Goal: Task Accomplishment & Management: Use online tool/utility

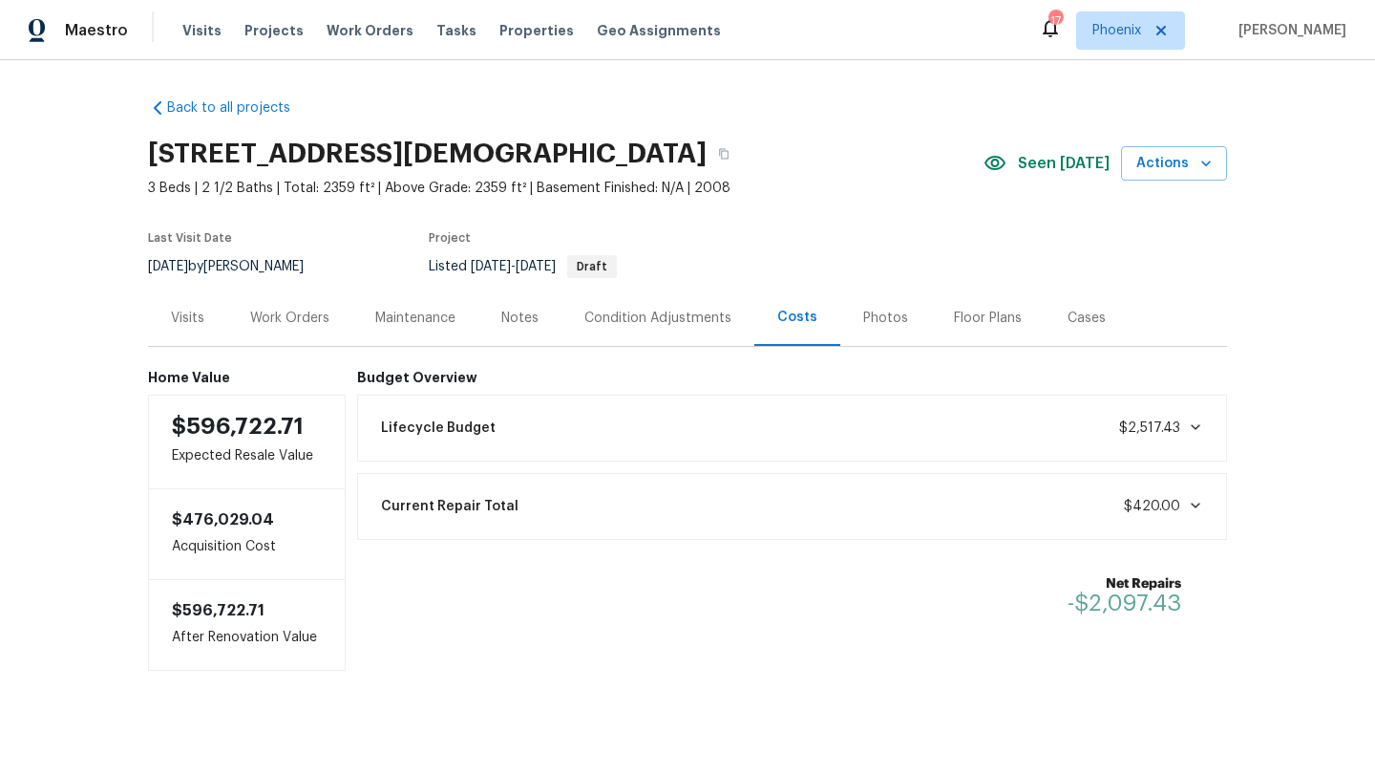
scroll to position [11, 0]
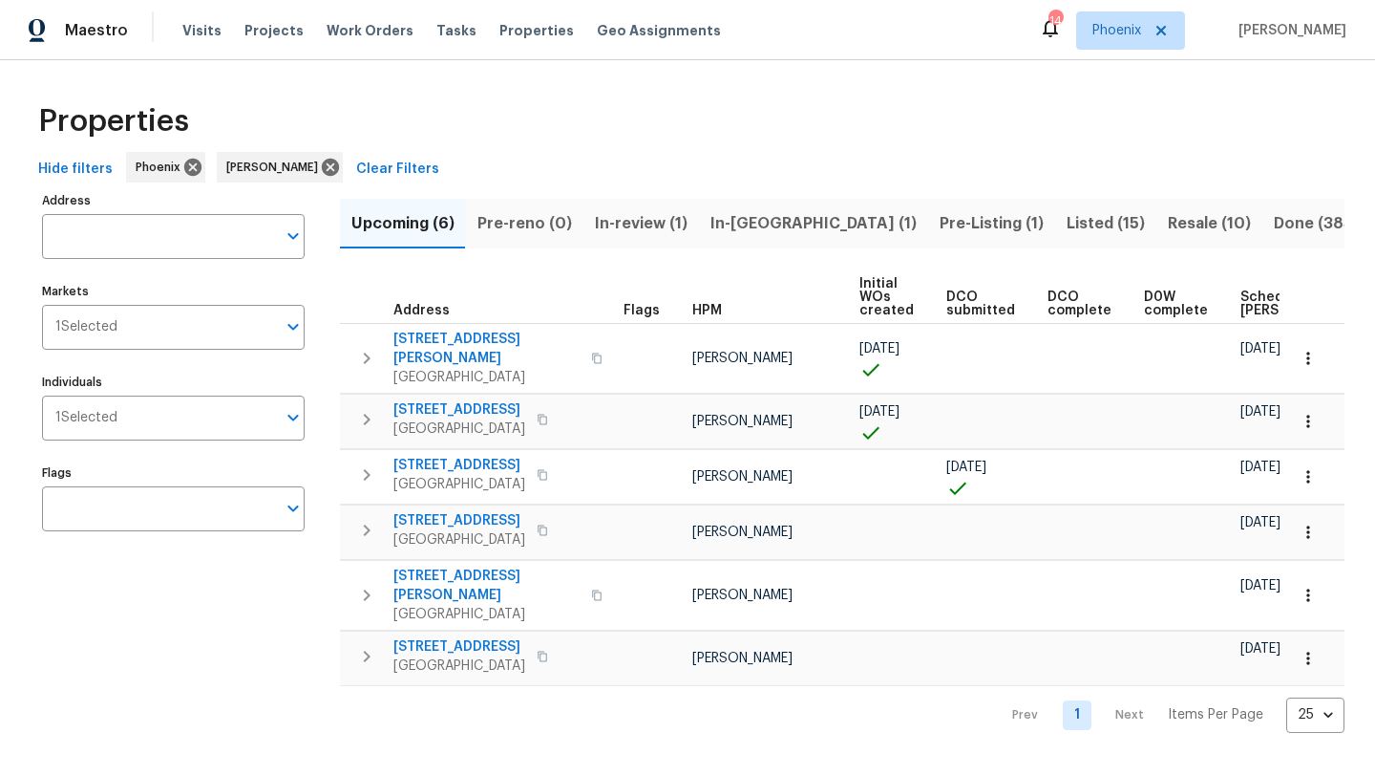
scroll to position [0, 232]
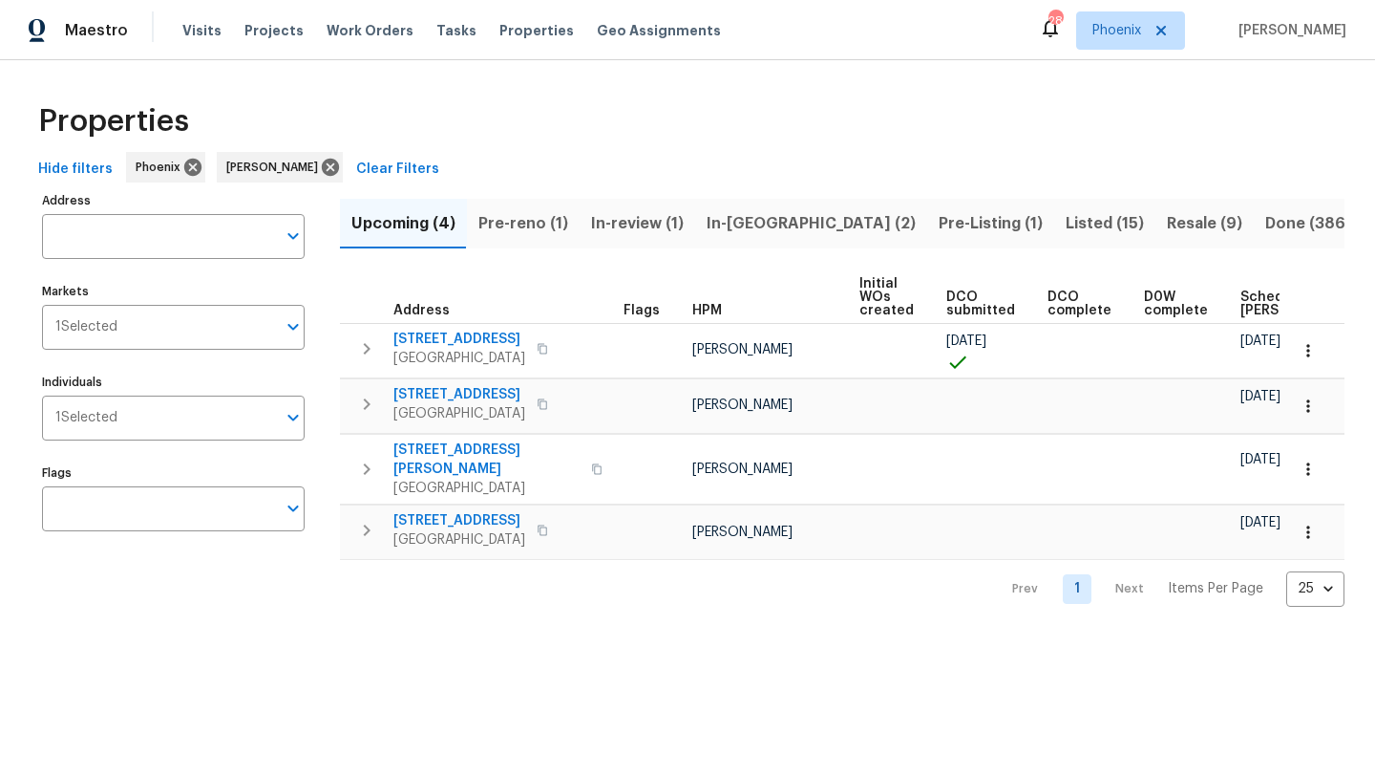
click at [736, 222] on span "In-reno (2)" at bounding box center [811, 223] width 209 height 27
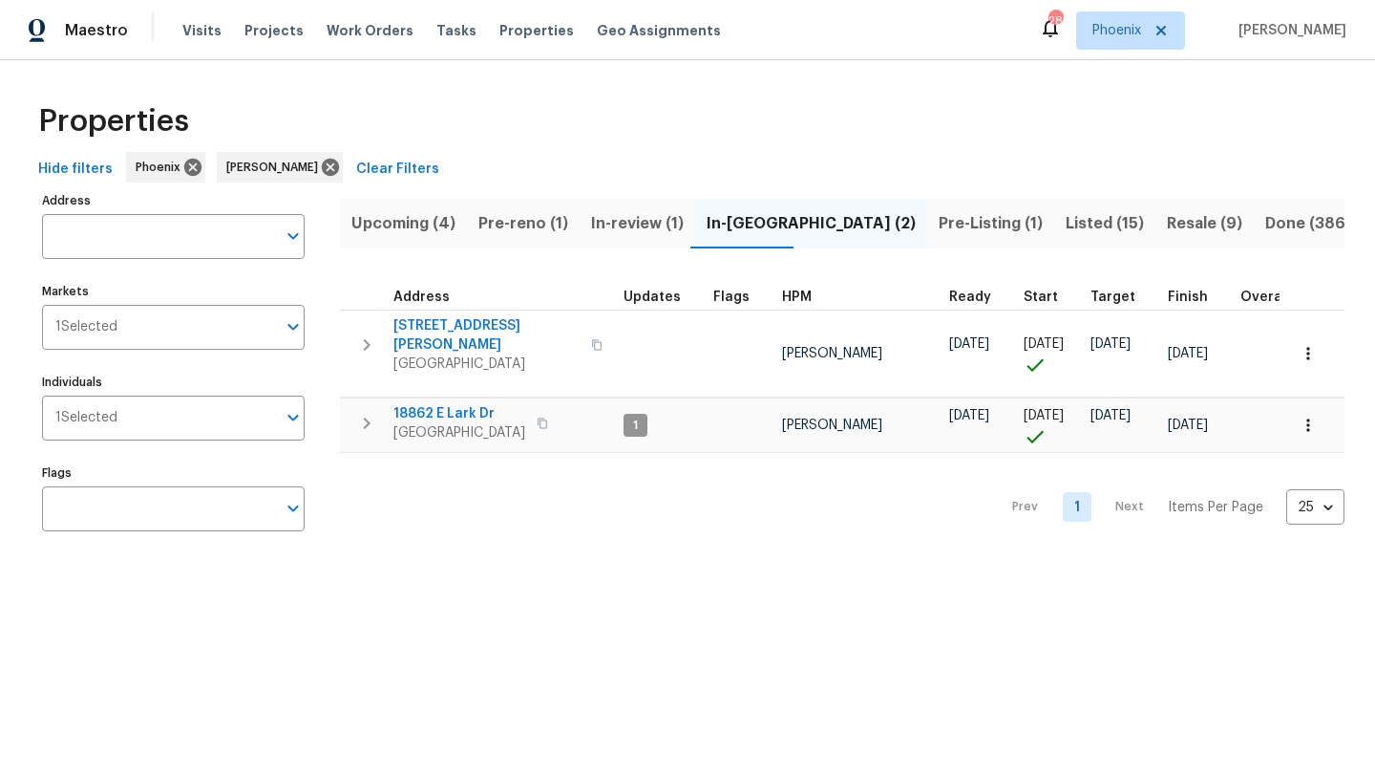
click at [1066, 221] on span "Listed (15)" at bounding box center [1105, 223] width 78 height 27
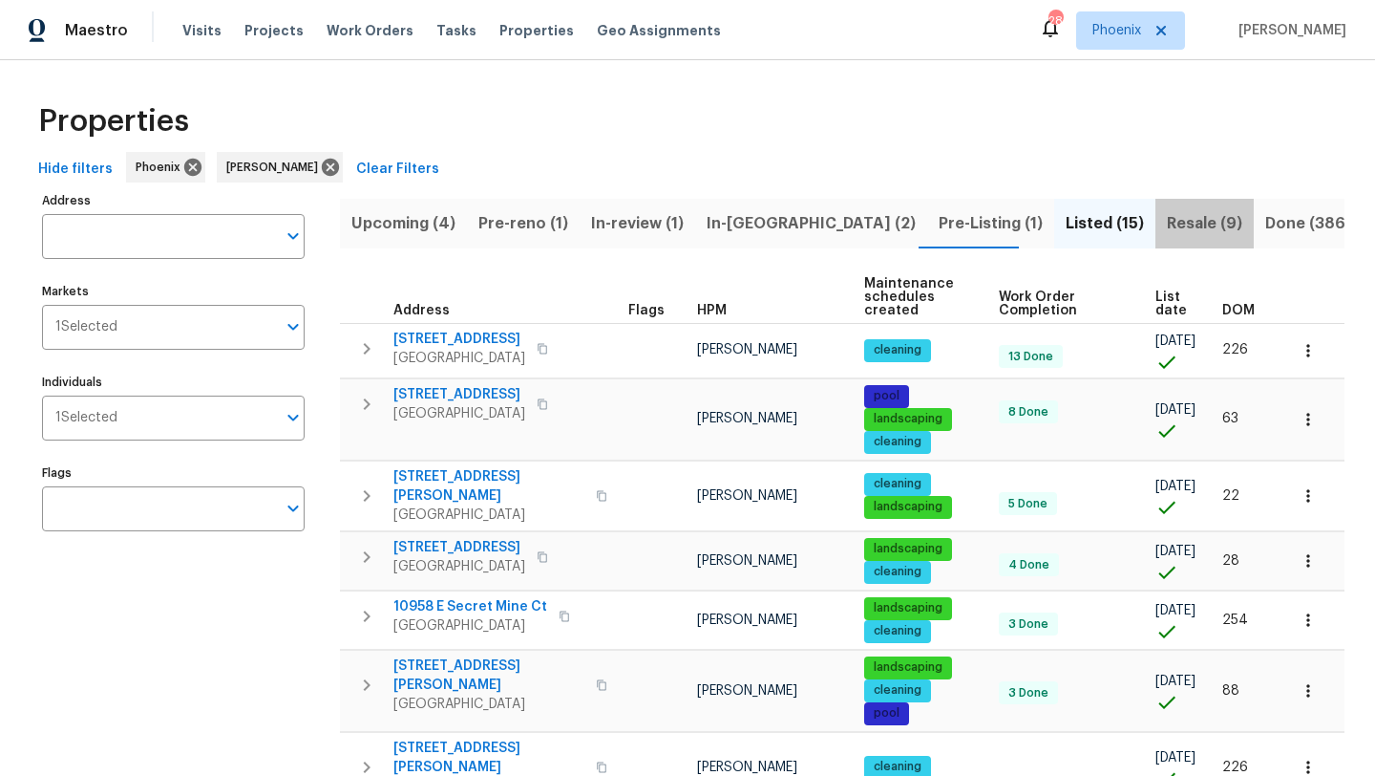
click at [1167, 224] on span "Resale (9)" at bounding box center [1204, 223] width 75 height 27
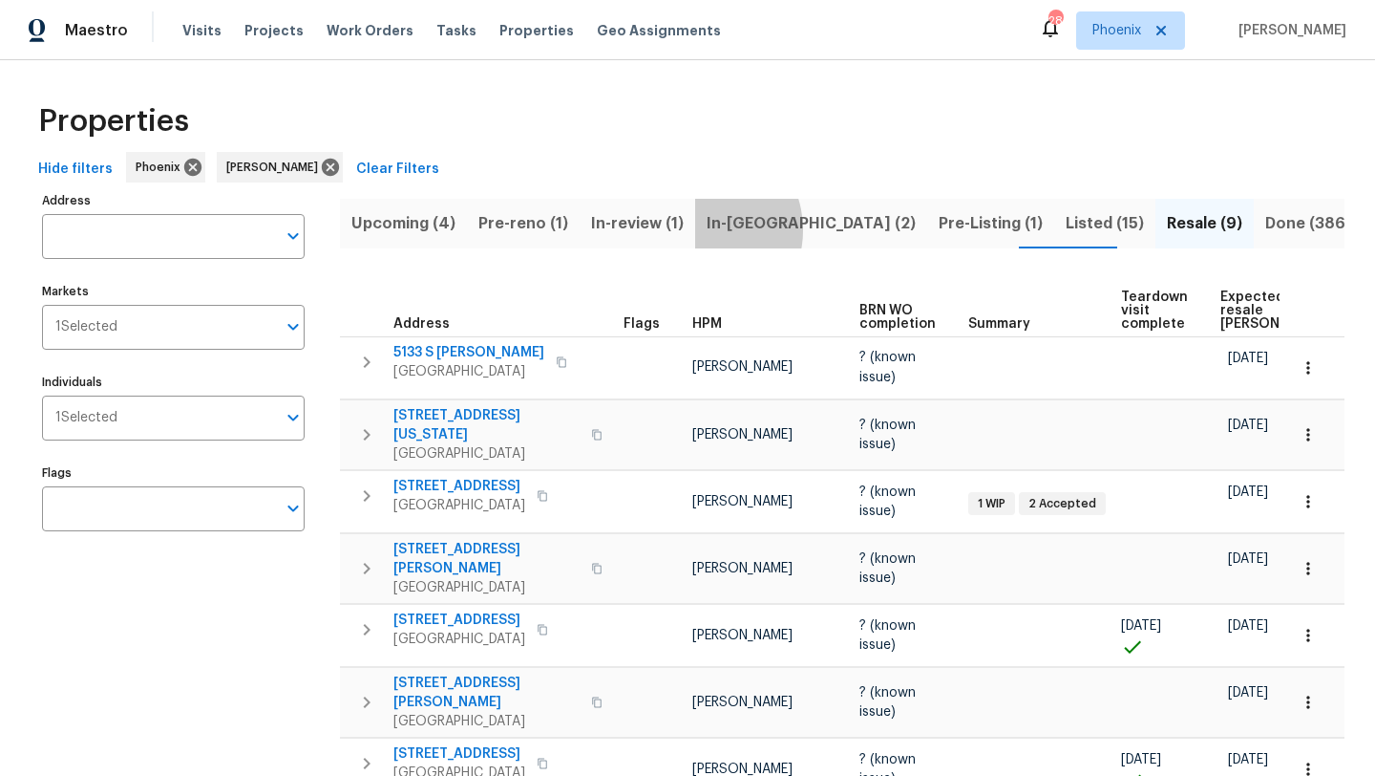
click at [695, 229] on button "In-reno (2)" at bounding box center [811, 224] width 232 height 50
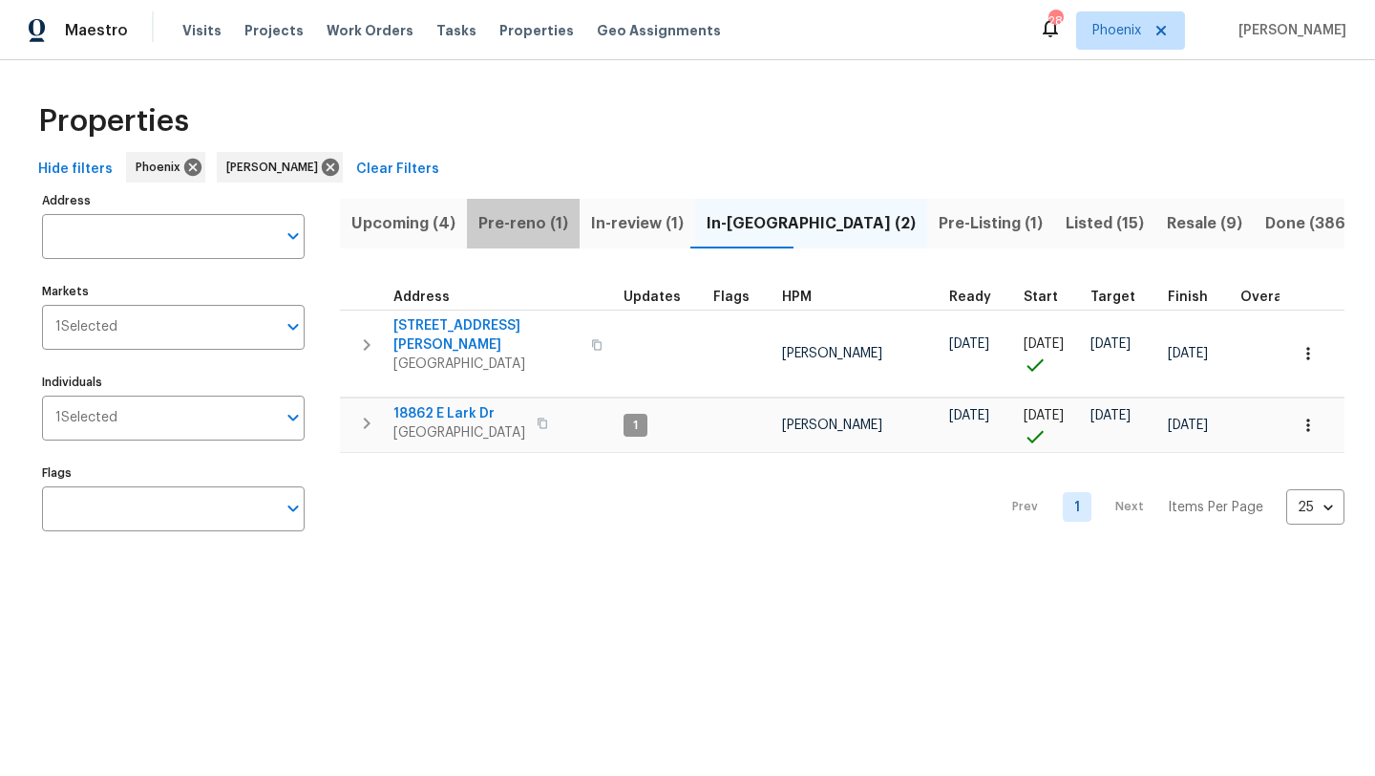
click at [536, 226] on span "Pre-reno (1)" at bounding box center [524, 223] width 90 height 27
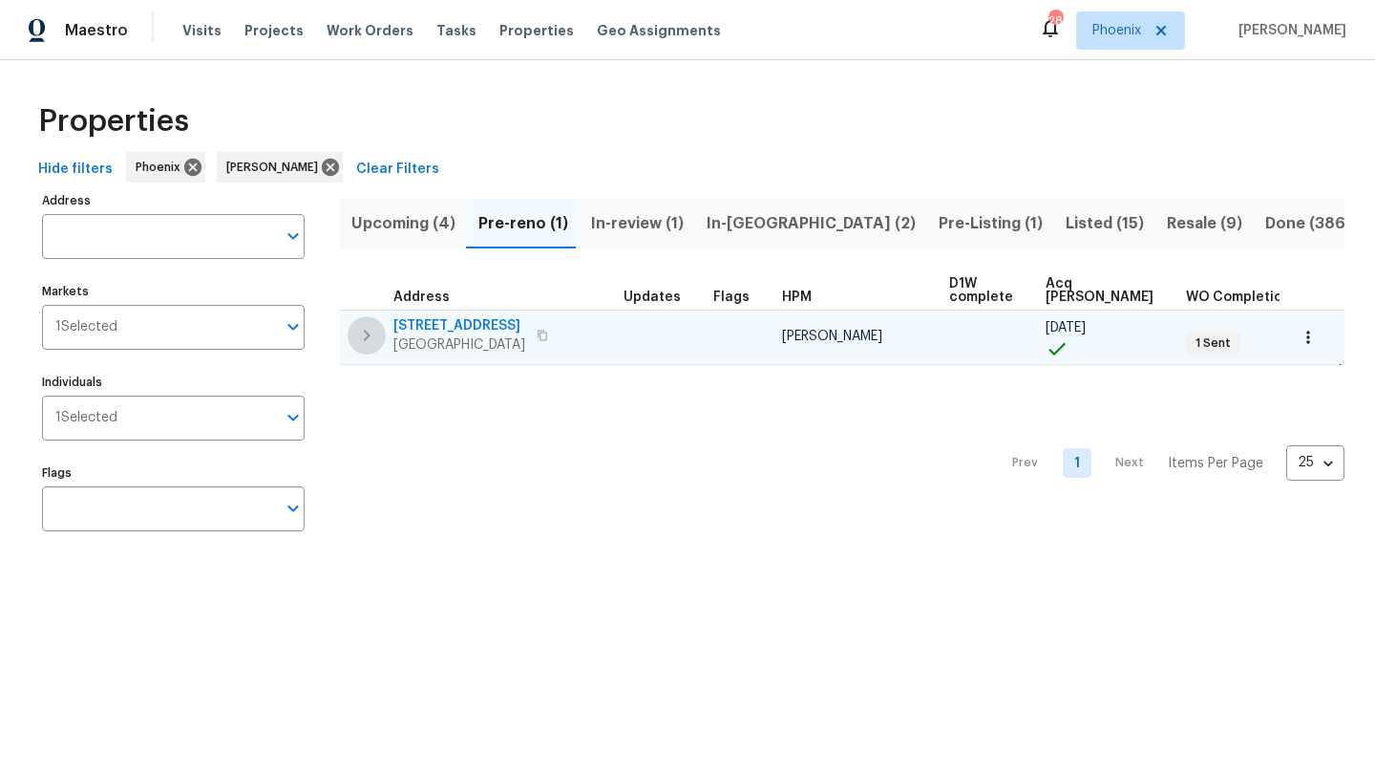
click at [367, 333] on icon "button" at bounding box center [367, 335] width 7 height 11
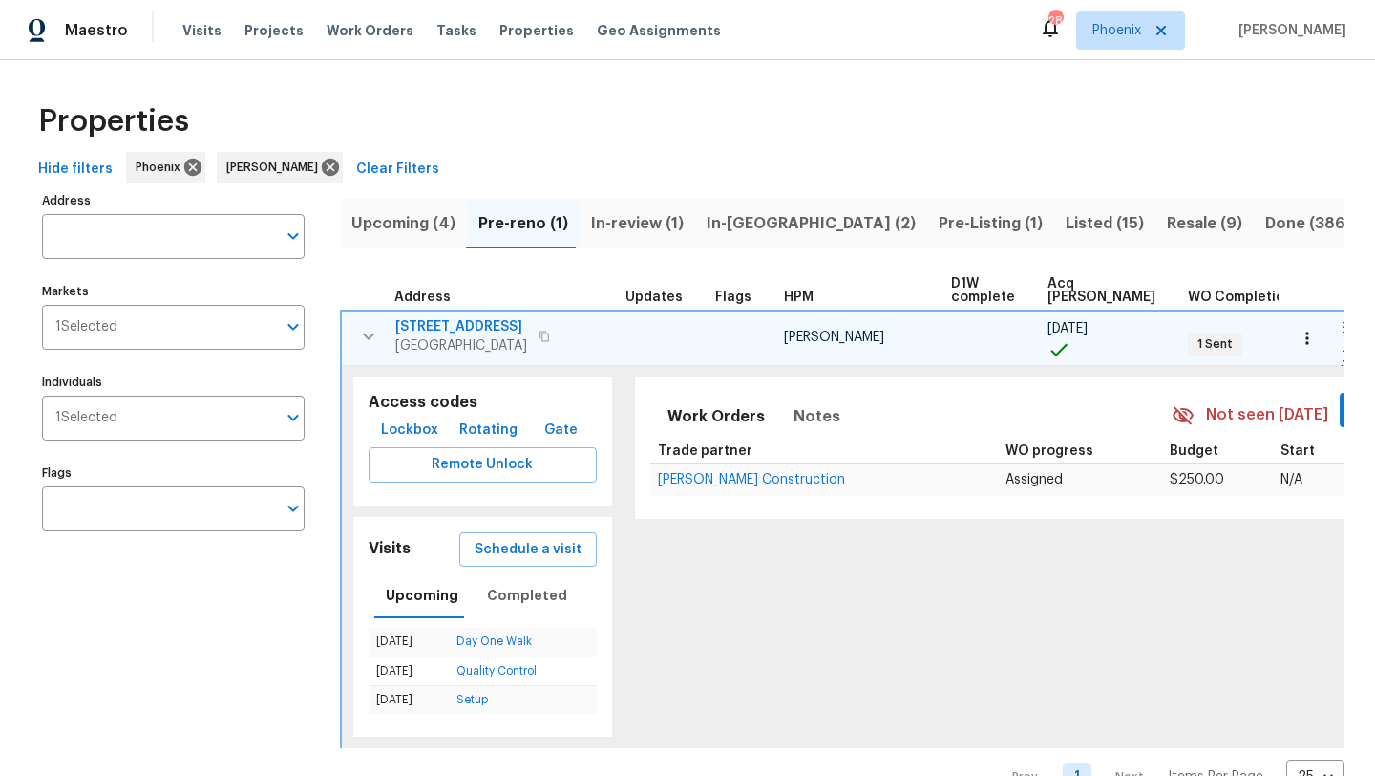
click at [449, 324] on span "1820 N Avoca Cir" at bounding box center [461, 326] width 132 height 19
click at [405, 425] on span "Lockbox" at bounding box center [409, 430] width 57 height 24
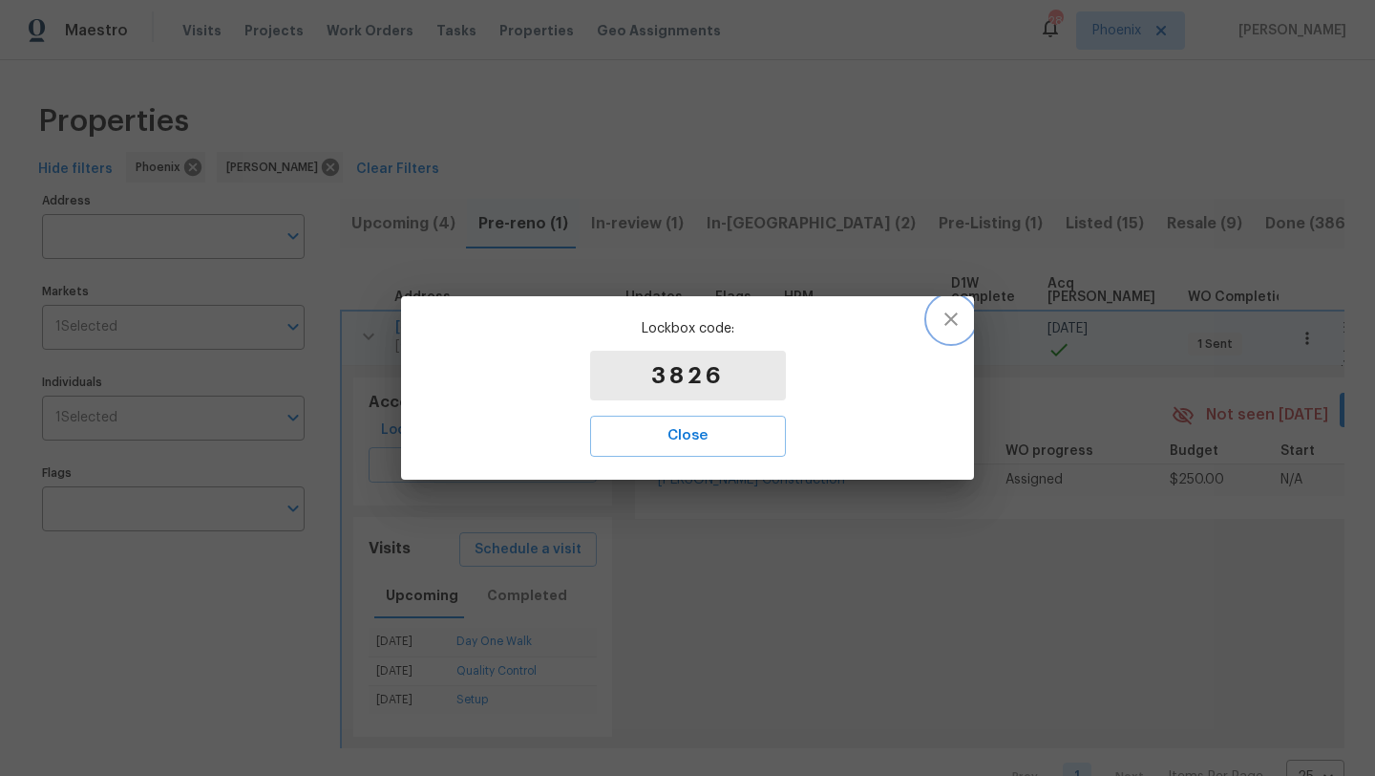
click at [960, 312] on icon "button" at bounding box center [951, 319] width 23 height 23
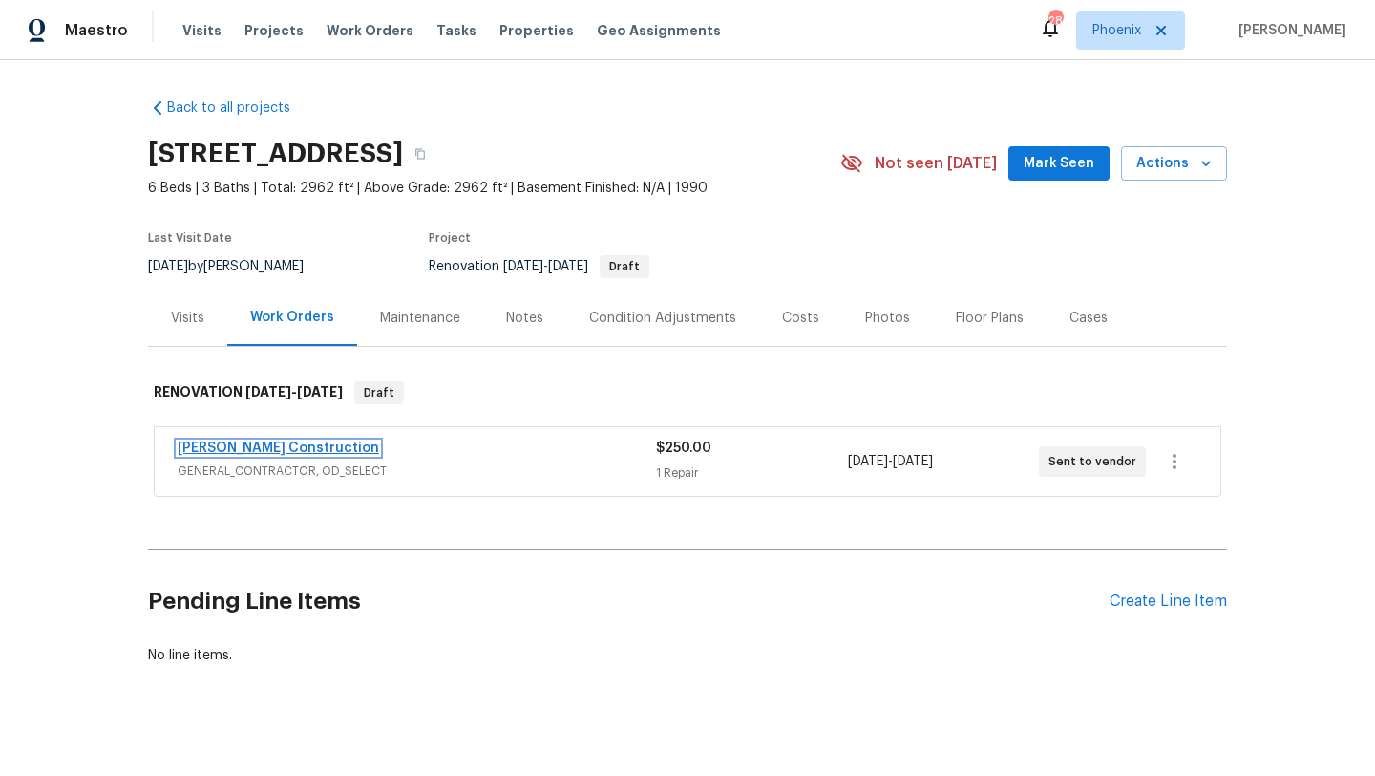
click at [262, 444] on link "[PERSON_NAME] Construction" at bounding box center [279, 447] width 202 height 13
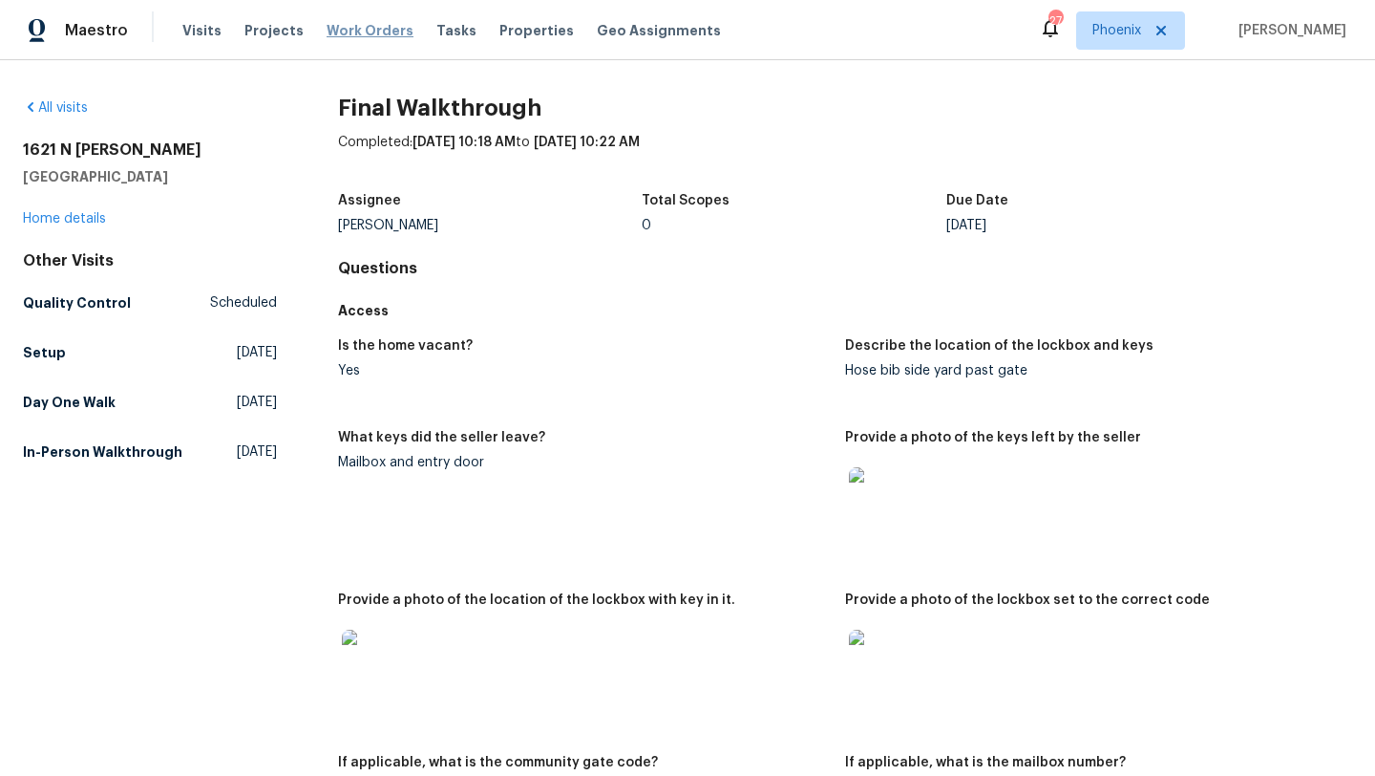
click at [391, 28] on span "Work Orders" at bounding box center [370, 30] width 87 height 19
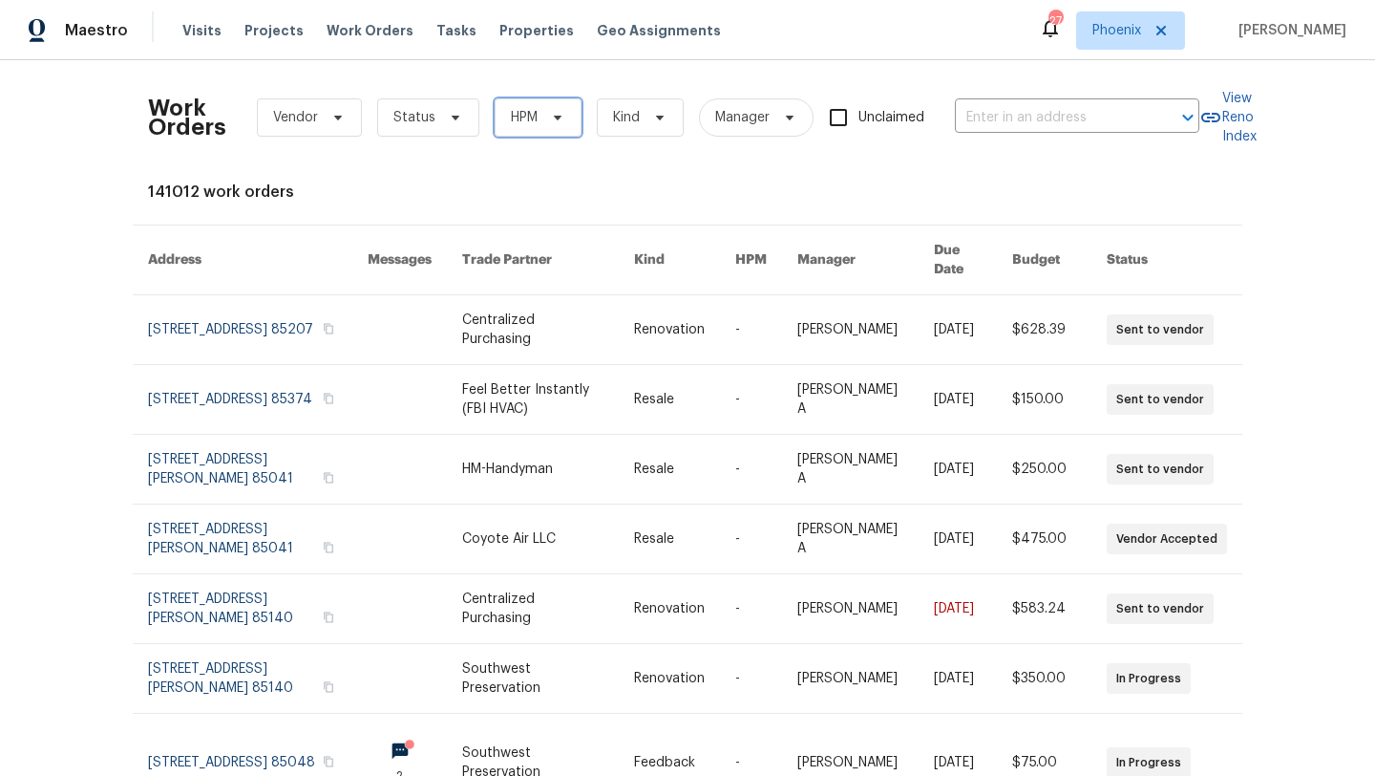
click at [551, 117] on icon at bounding box center [557, 117] width 15 height 15
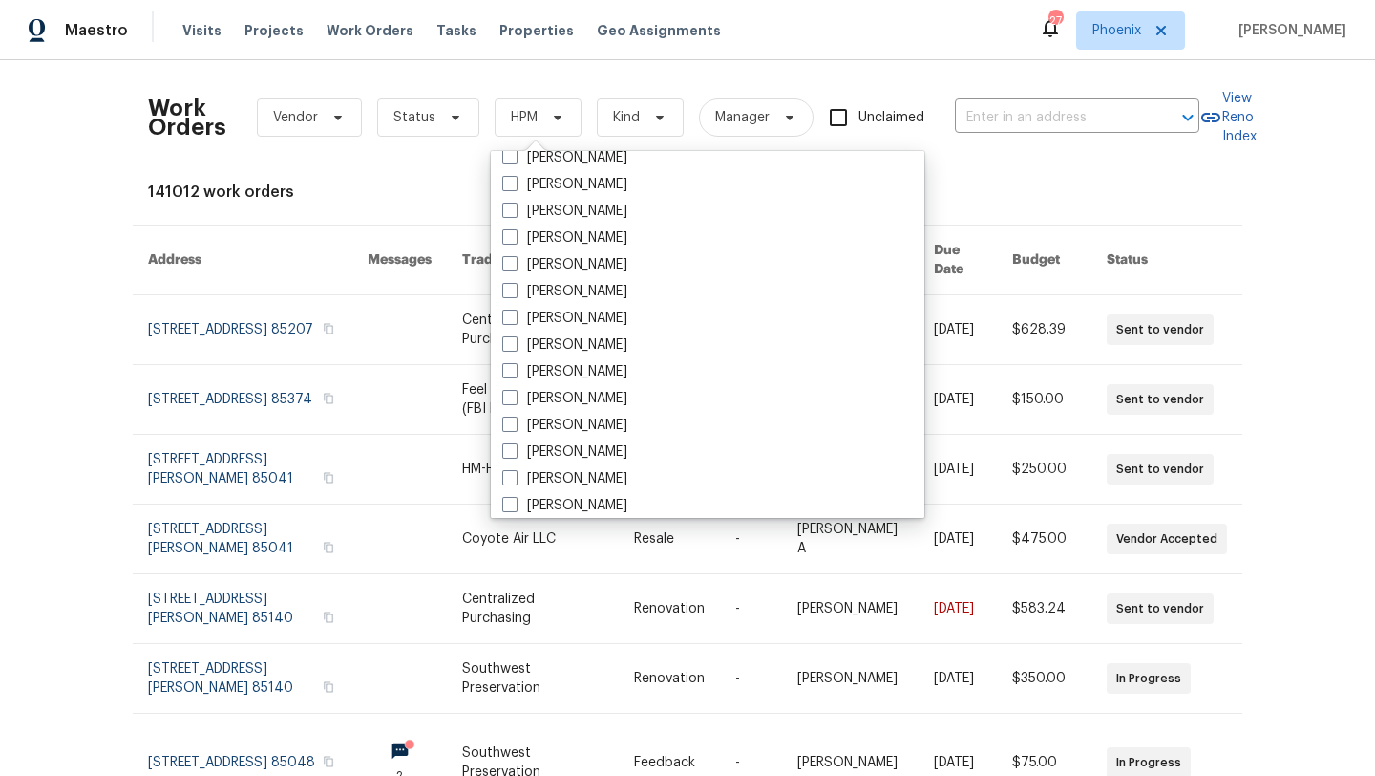
scroll to position [1146, 0]
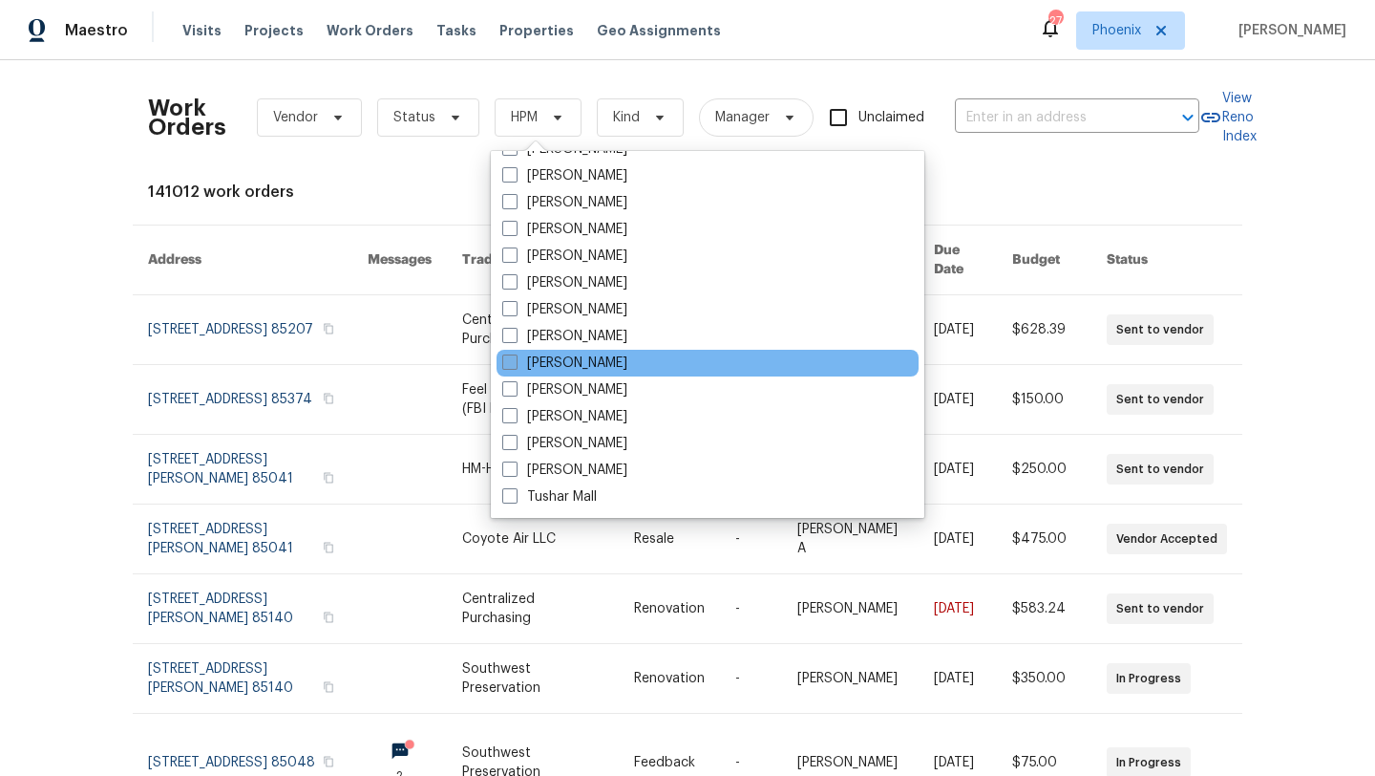
click at [506, 364] on span at bounding box center [509, 361] width 15 height 15
click at [506, 364] on input "[PERSON_NAME]" at bounding box center [508, 359] width 12 height 12
checkbox input "true"
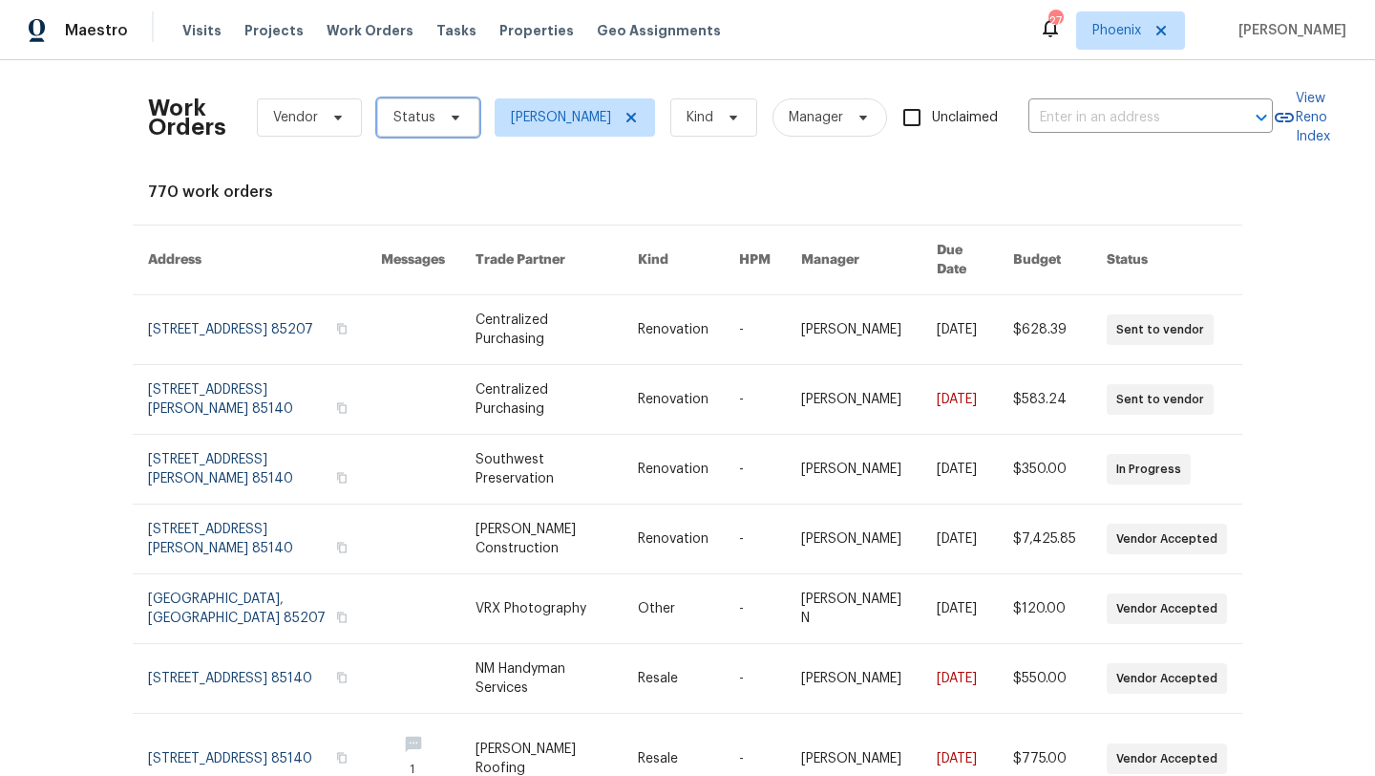
click at [416, 113] on span "Status" at bounding box center [415, 117] width 42 height 19
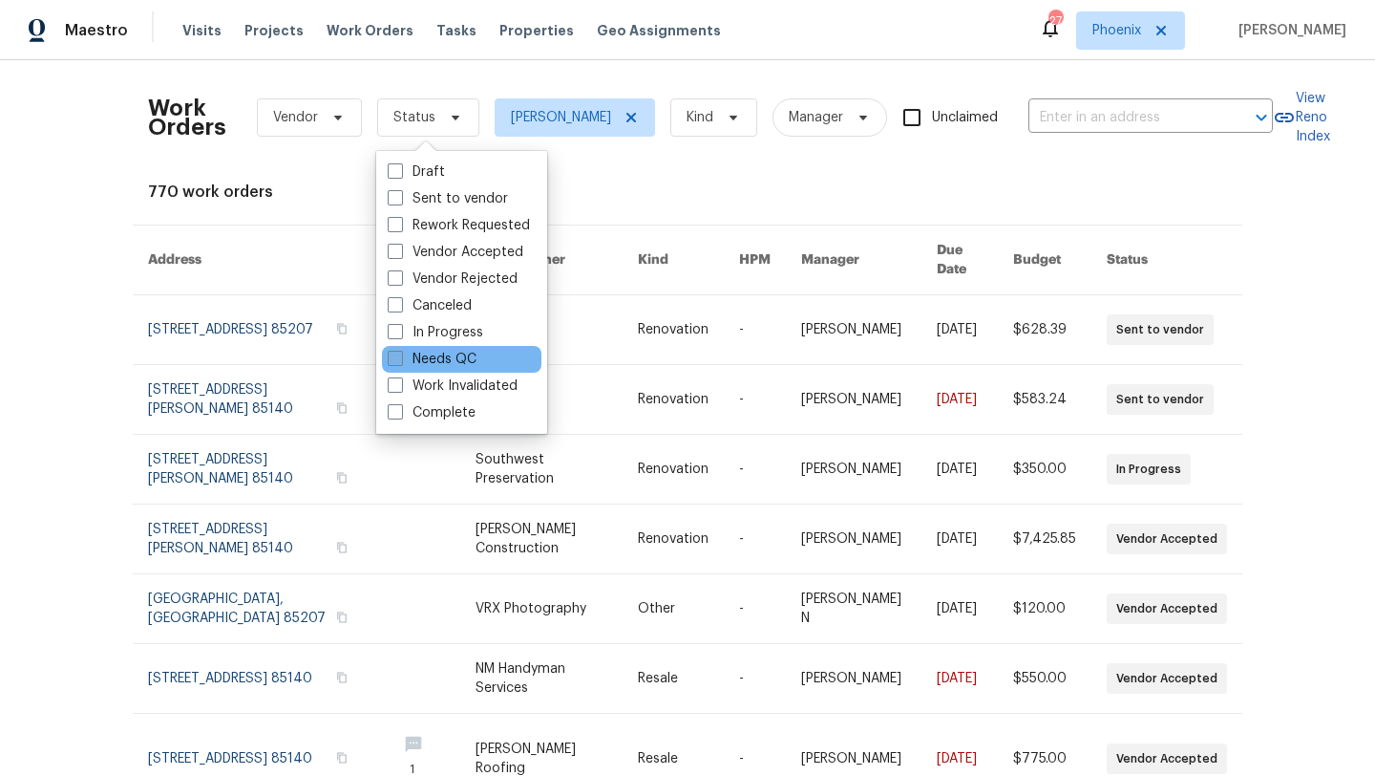
click at [396, 361] on span at bounding box center [395, 358] width 15 height 15
click at [396, 361] on input "Needs QC" at bounding box center [394, 356] width 12 height 12
checkbox input "true"
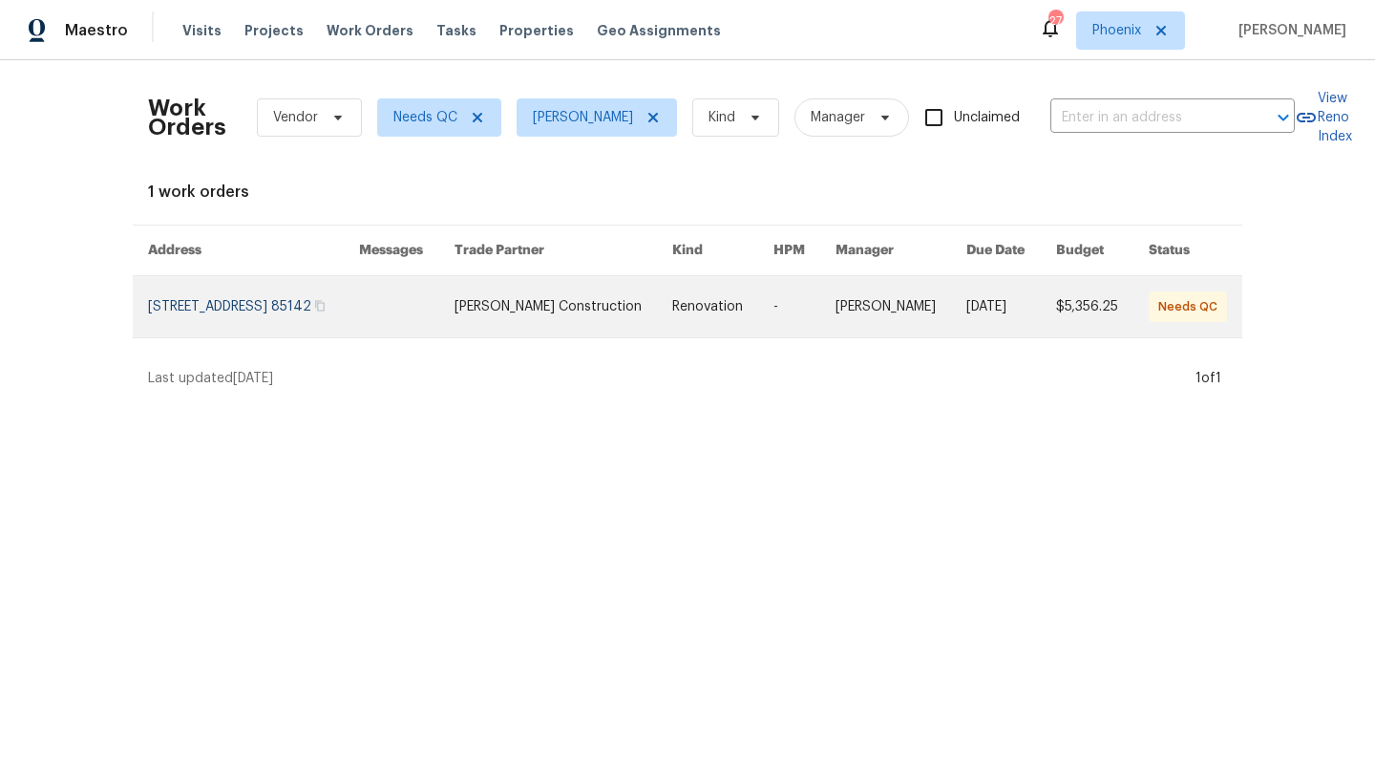
click at [273, 301] on link at bounding box center [253, 306] width 211 height 61
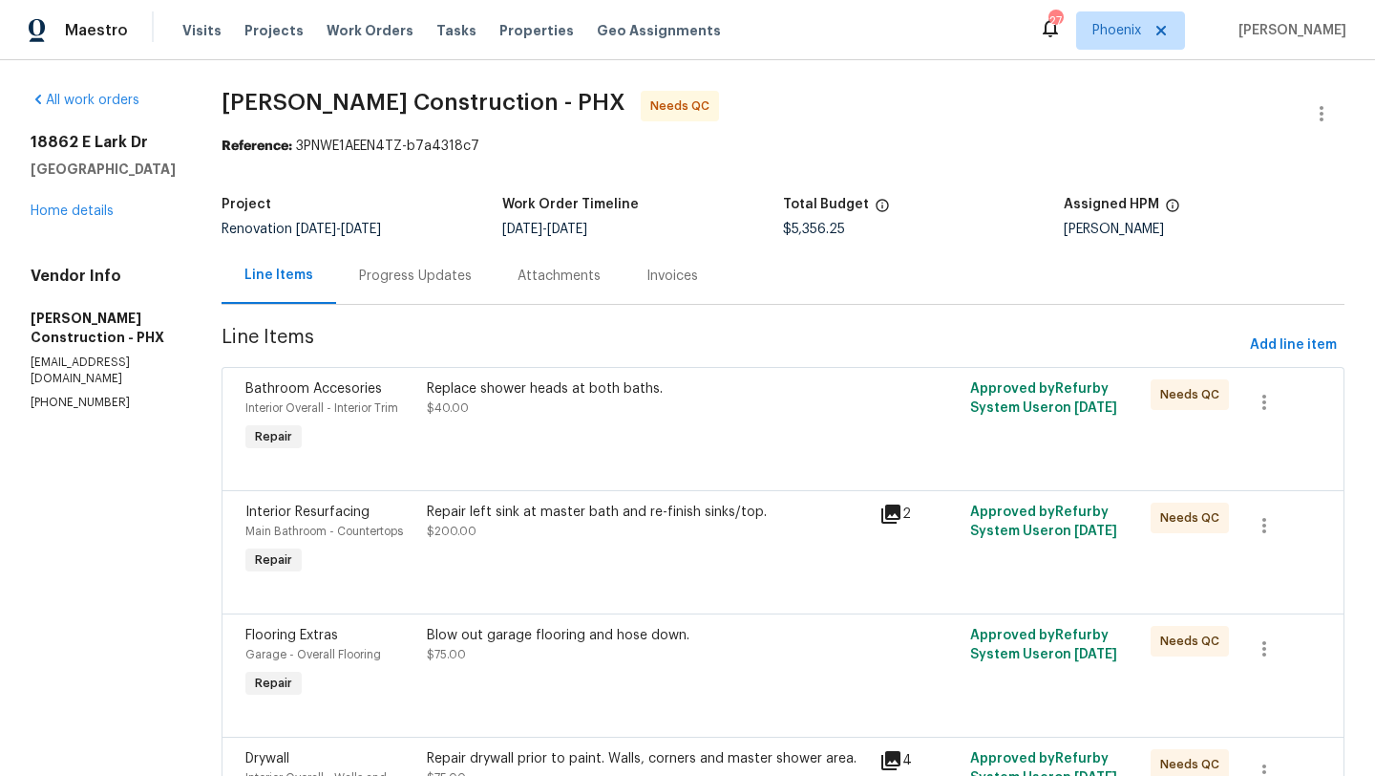
click at [587, 390] on div "Replace shower heads at both baths." at bounding box center [647, 388] width 441 height 19
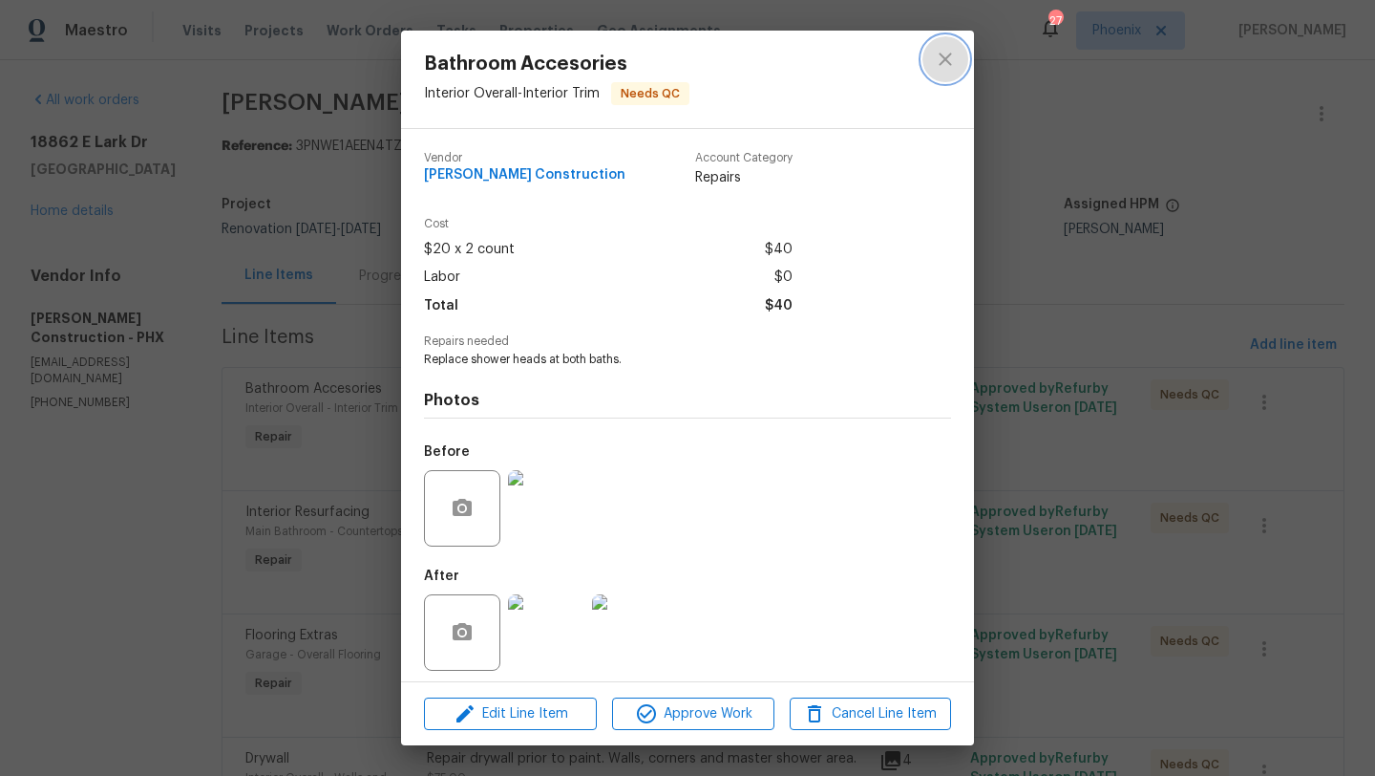
click at [945, 57] on icon "close" at bounding box center [945, 59] width 12 height 12
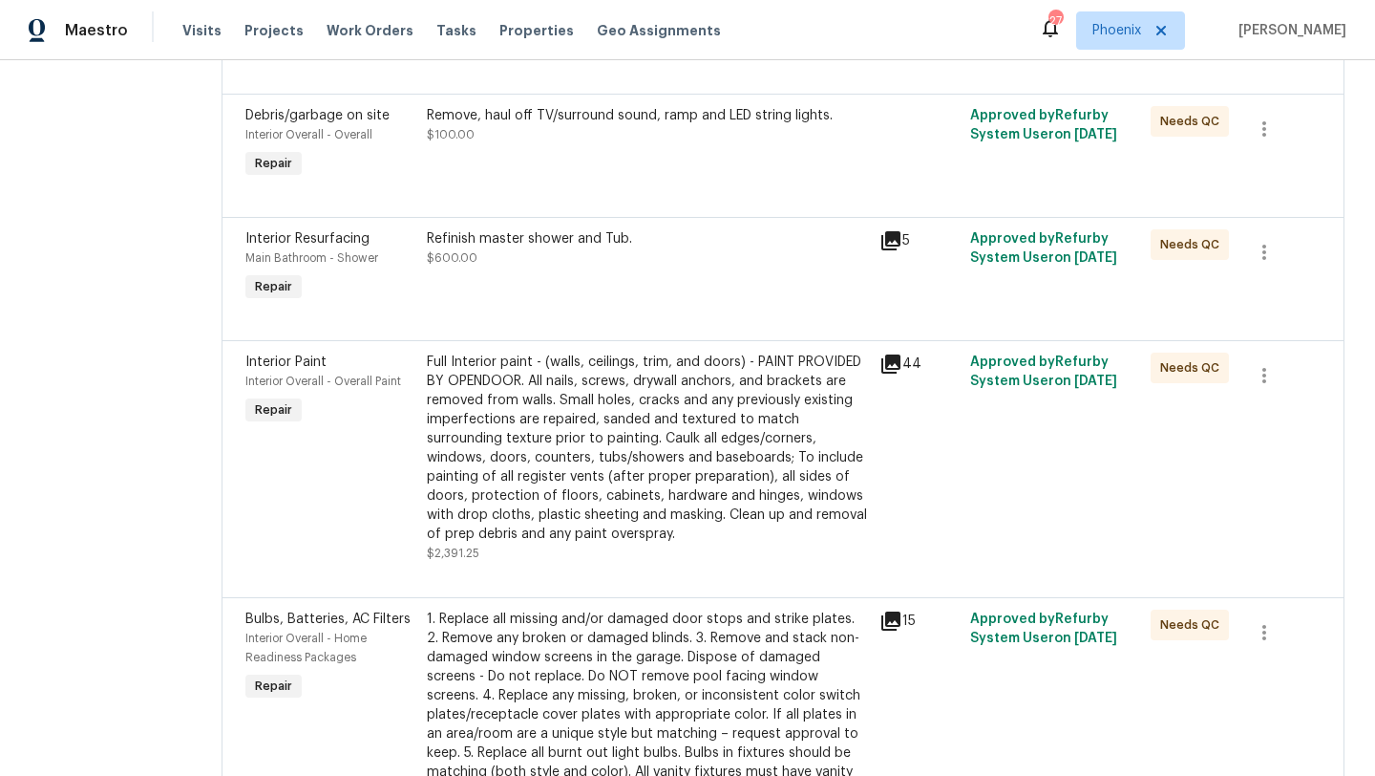
scroll to position [861, 0]
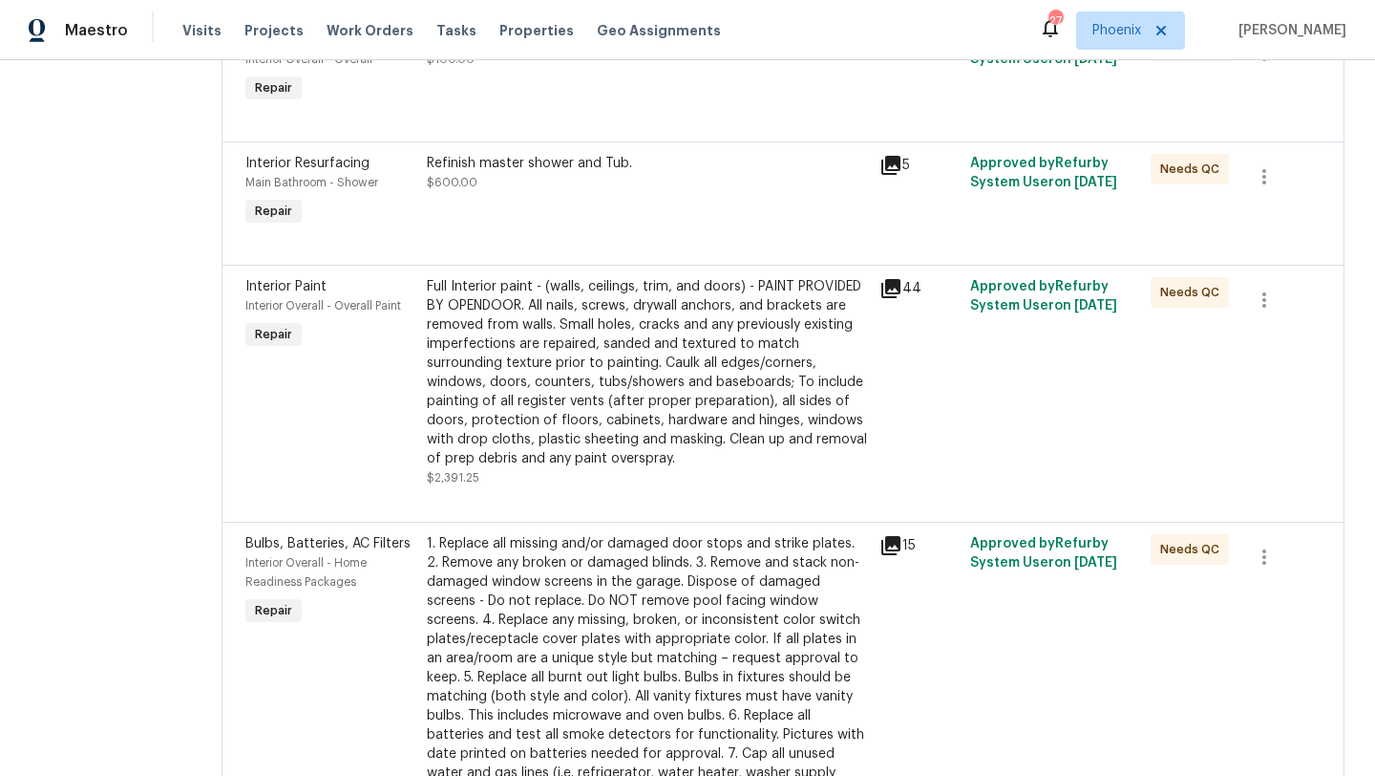
click at [528, 346] on div "Full Interior paint - (walls, ceilings, trim, and doors) - PAINT PROVIDED BY OP…" at bounding box center [647, 372] width 441 height 191
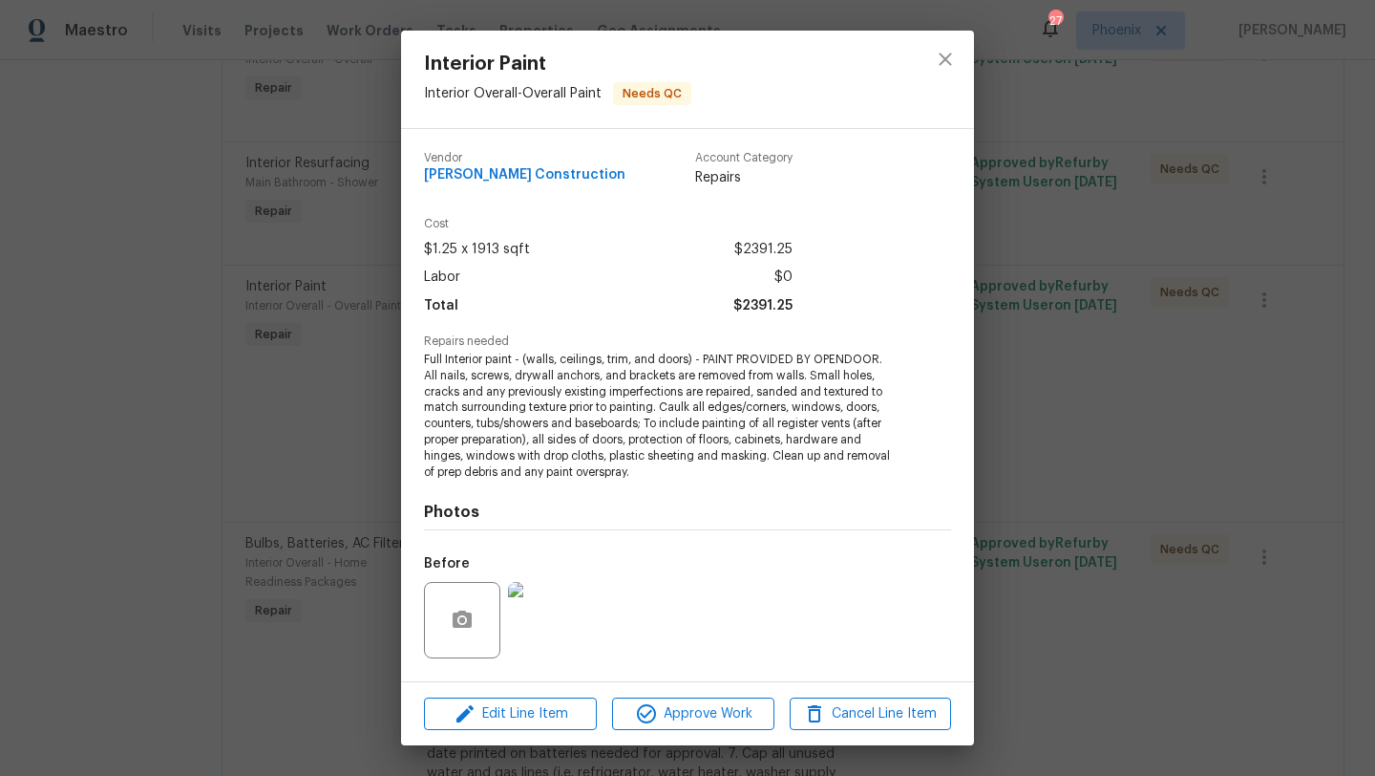
scroll to position [120, 0]
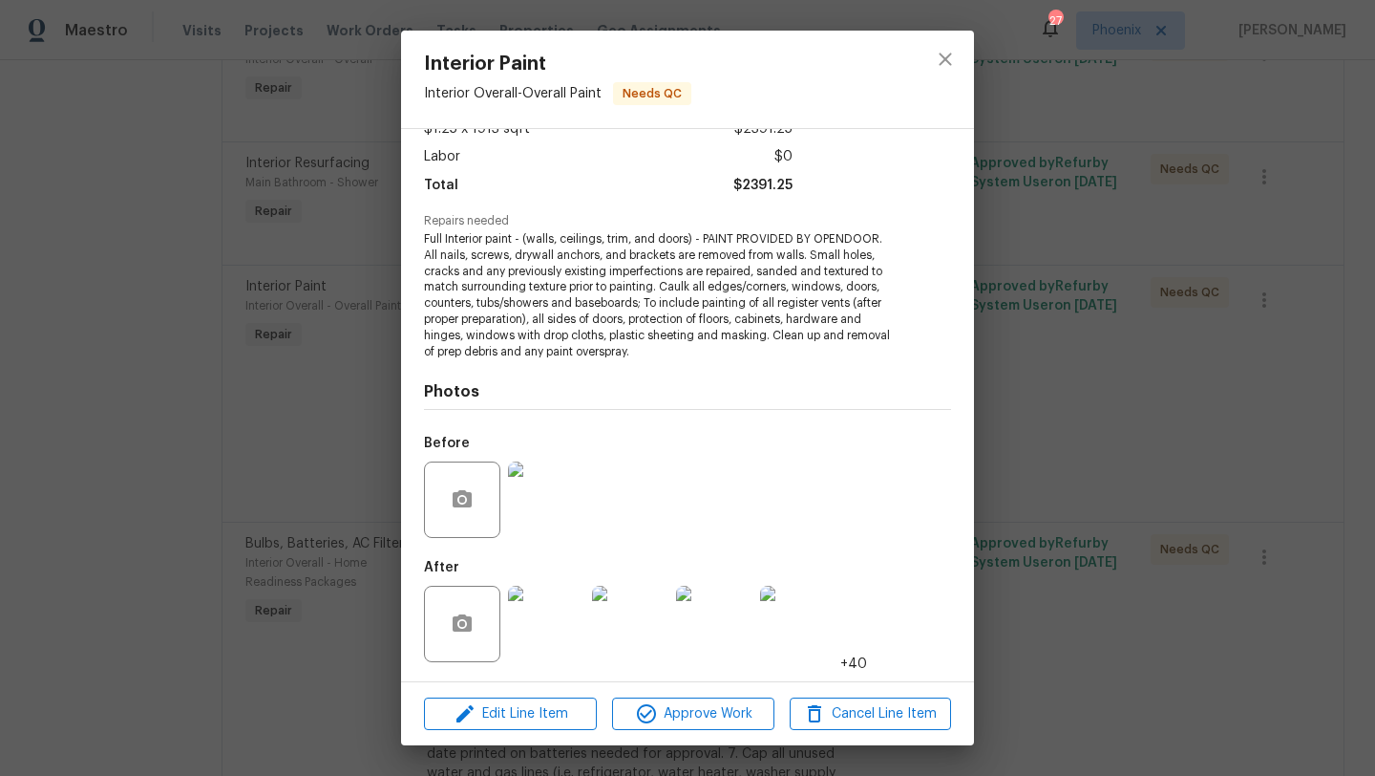
click at [549, 621] on img at bounding box center [546, 624] width 76 height 76
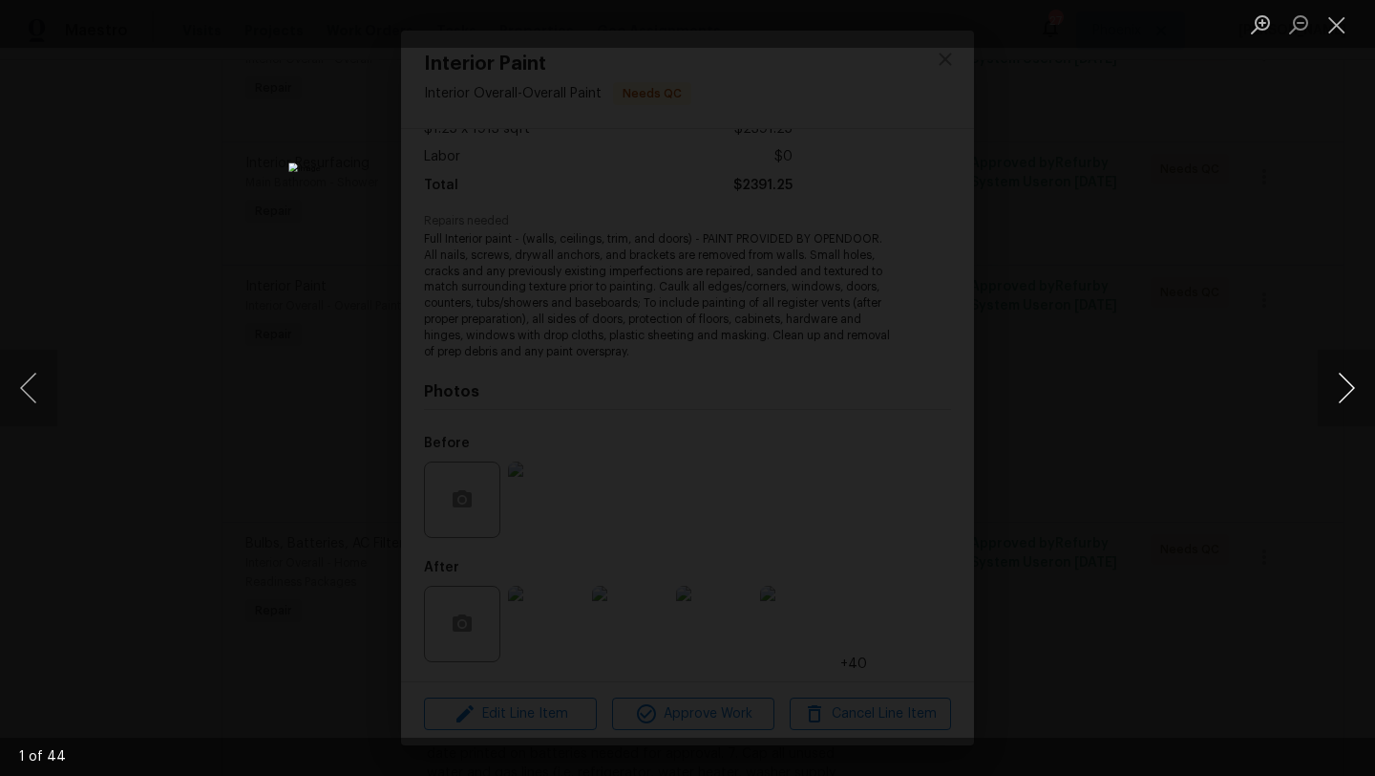
click at [1354, 391] on button "Next image" at bounding box center [1346, 388] width 57 height 76
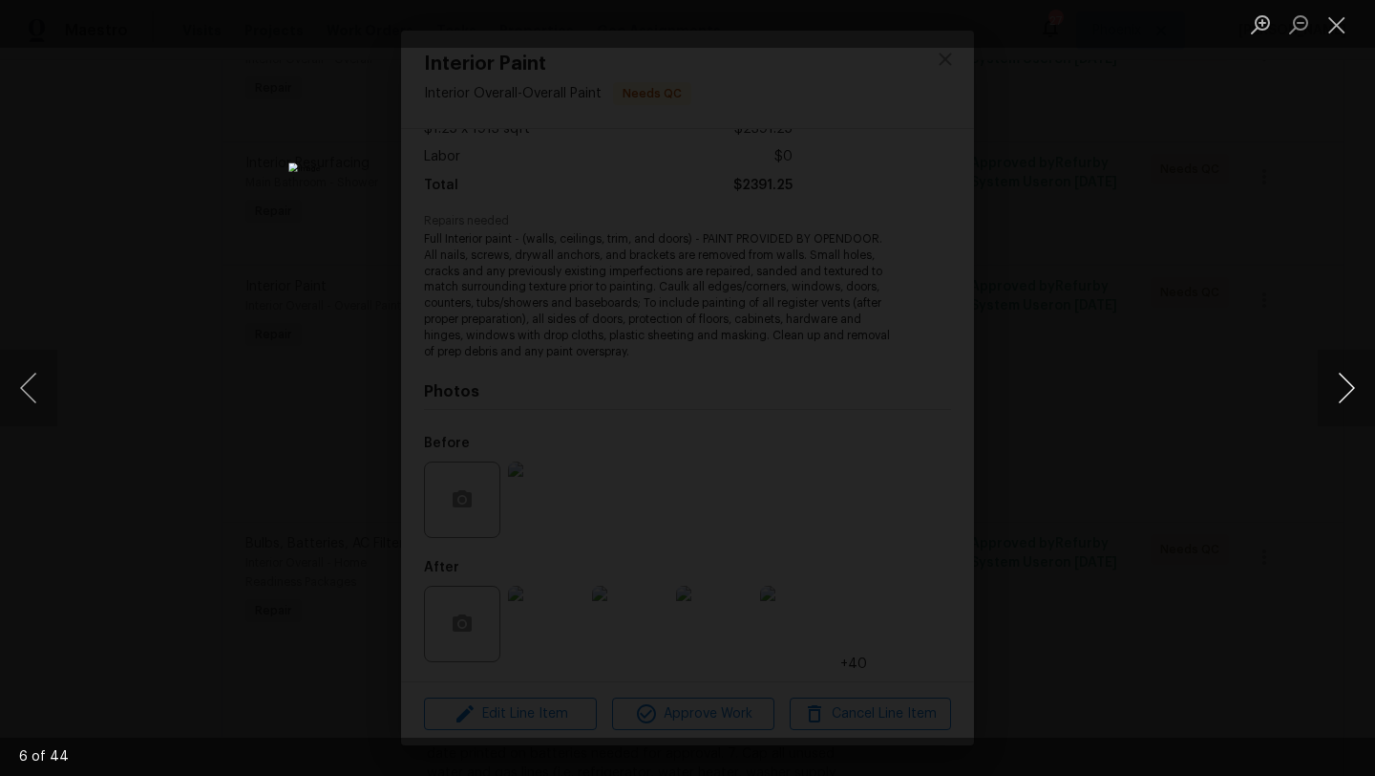
click at [1354, 391] on button "Next image" at bounding box center [1346, 388] width 57 height 76
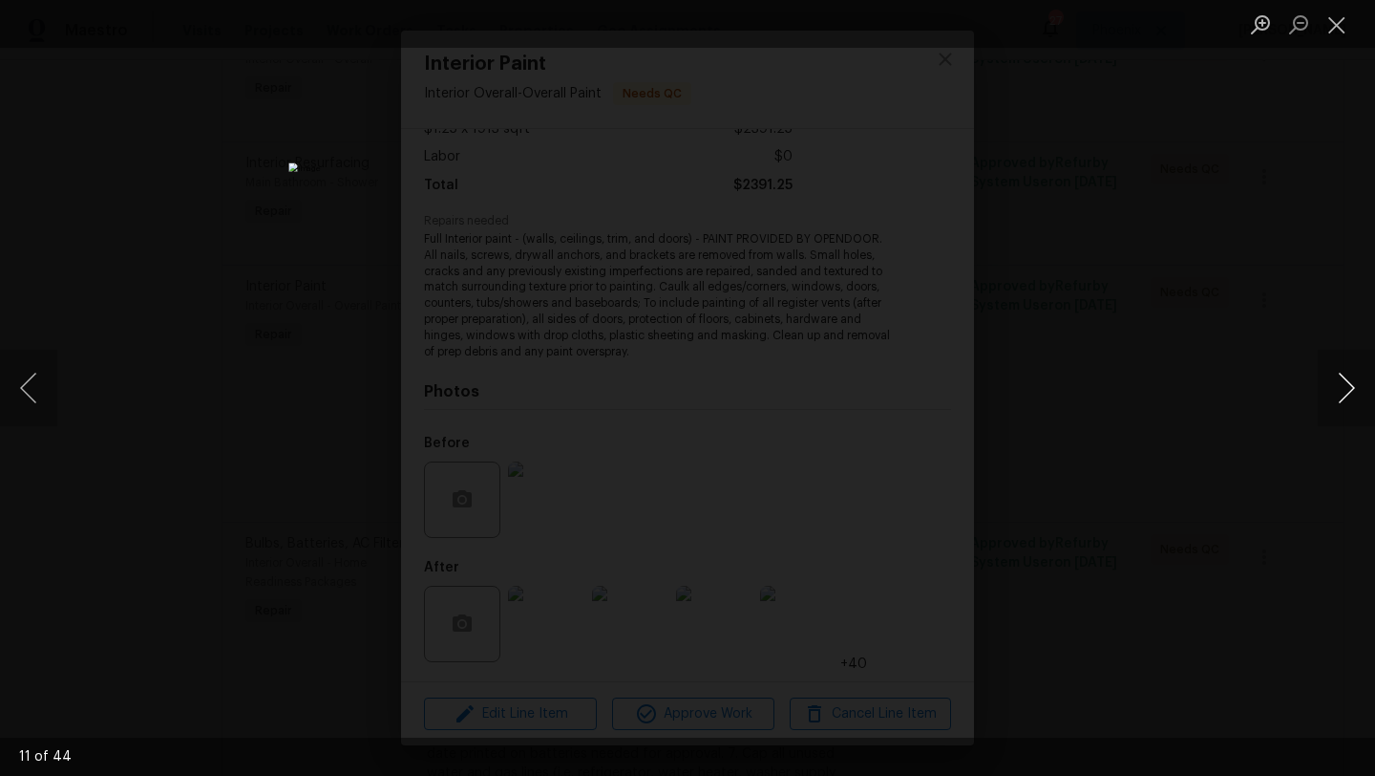
click at [1354, 391] on button "Next image" at bounding box center [1346, 388] width 57 height 76
click at [1329, 11] on button "Close lightbox" at bounding box center [1337, 24] width 38 height 33
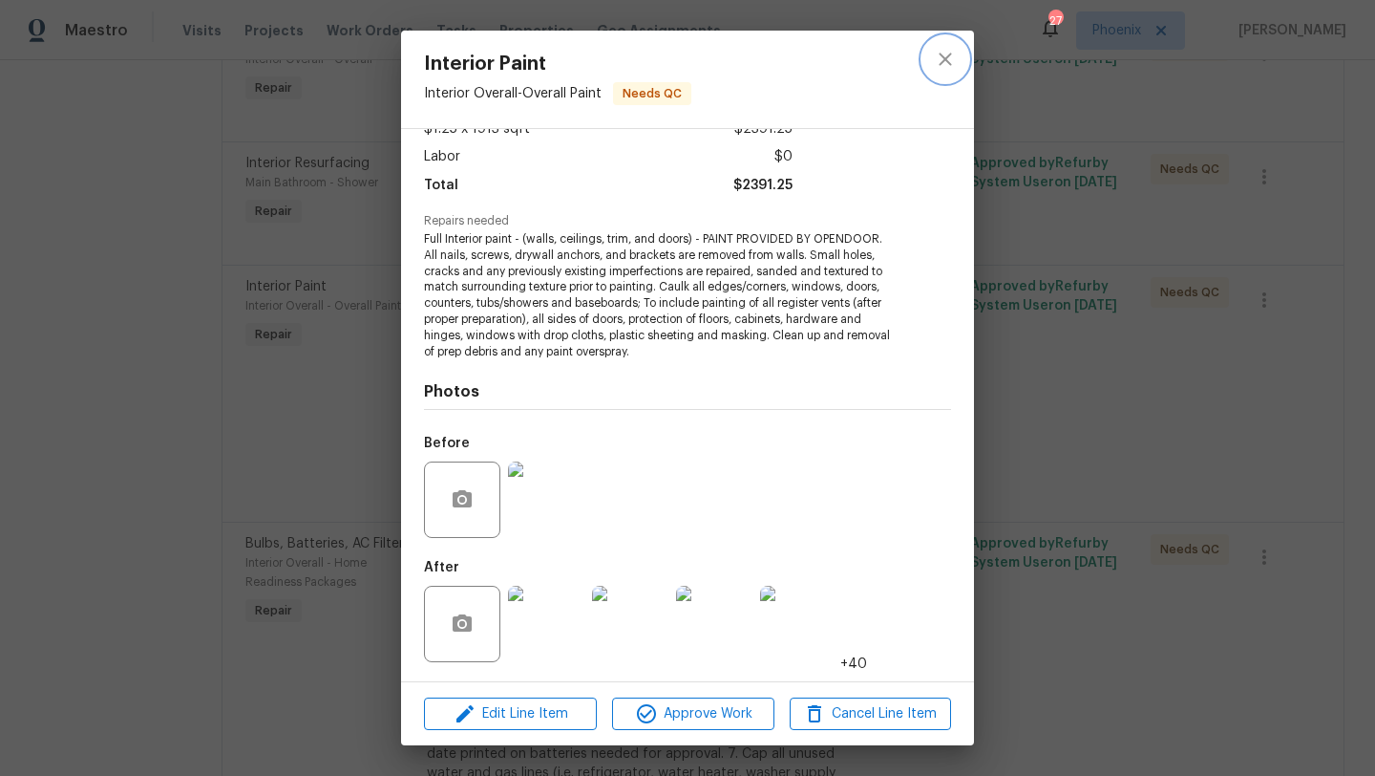
click at [946, 53] on icon "close" at bounding box center [945, 59] width 23 height 23
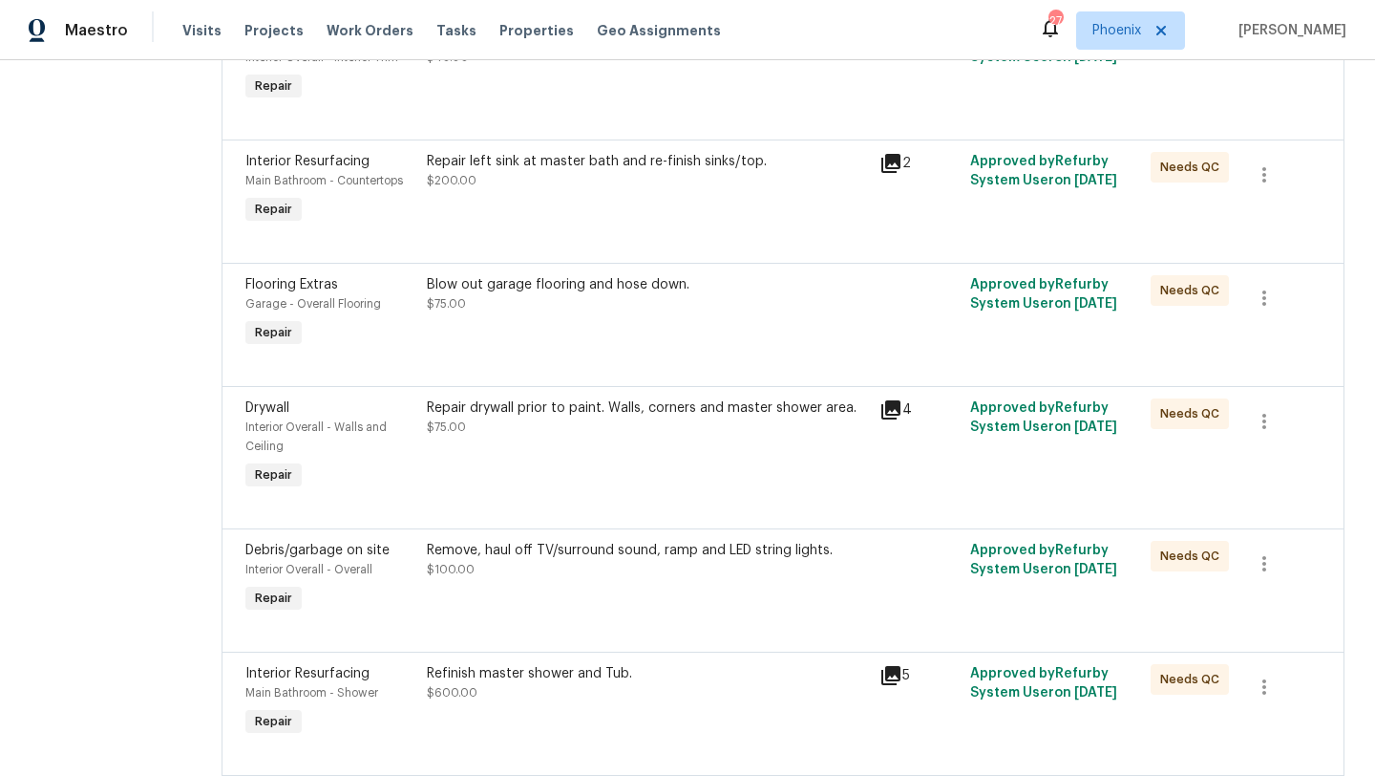
scroll to position [0, 0]
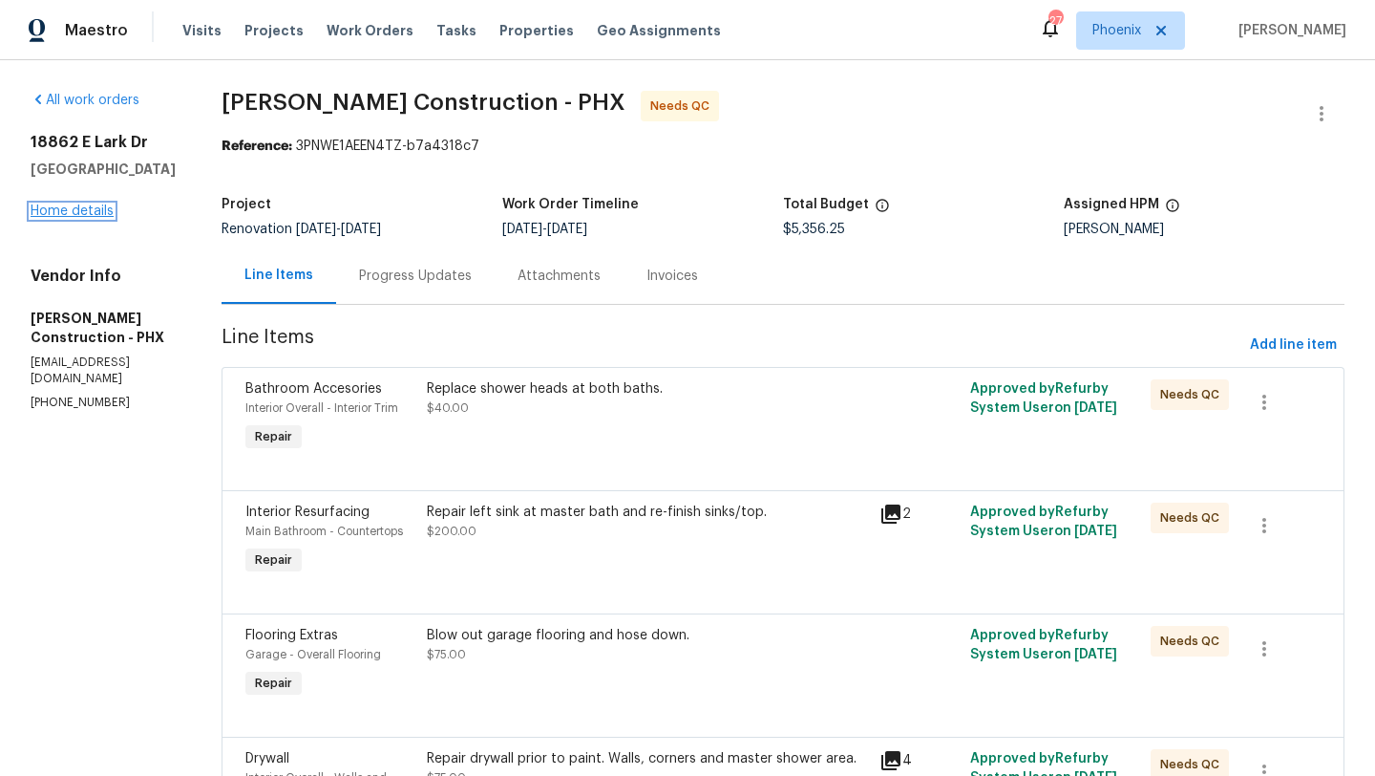
click at [87, 218] on link "Home details" at bounding box center [72, 210] width 83 height 13
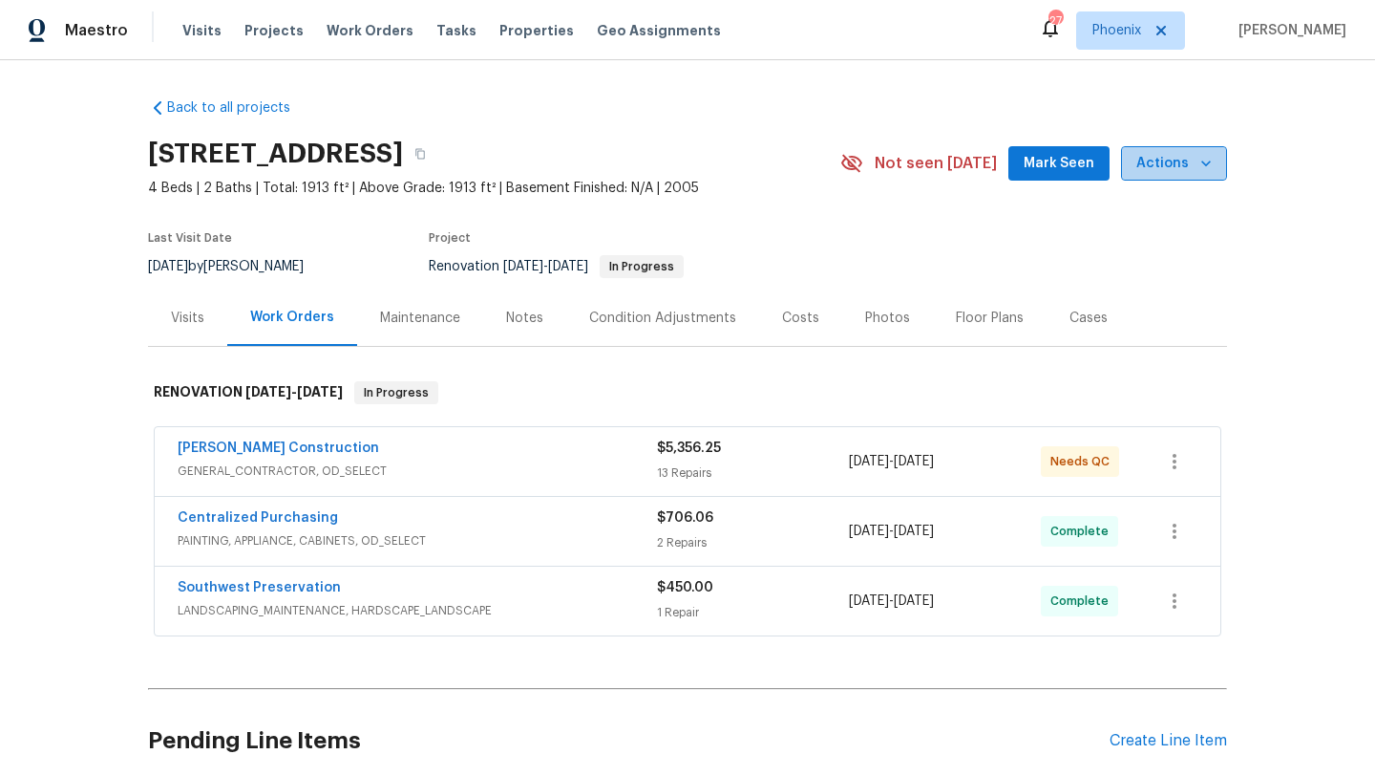
click at [1202, 173] on span "Actions" at bounding box center [1174, 164] width 75 height 24
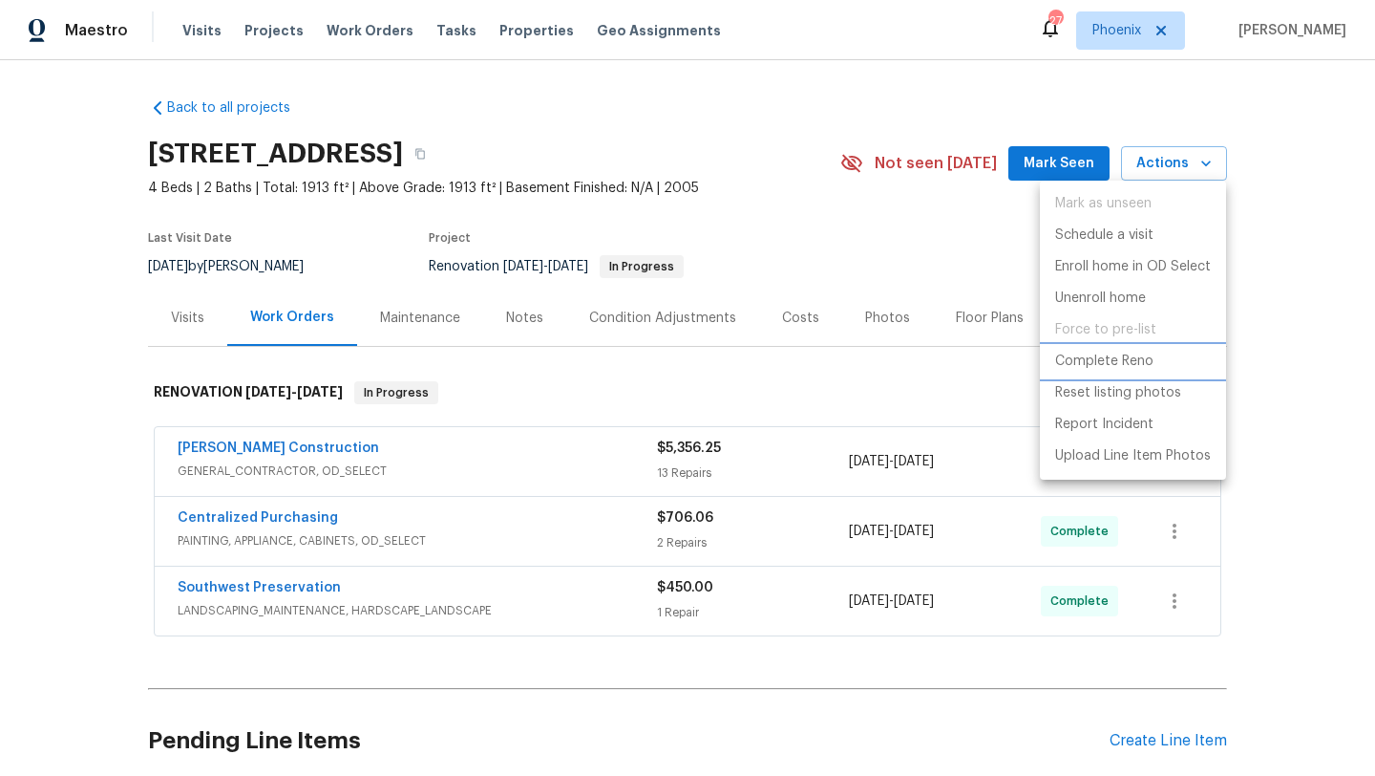
click at [1127, 352] on p "Complete Reno" at bounding box center [1104, 362] width 98 height 20
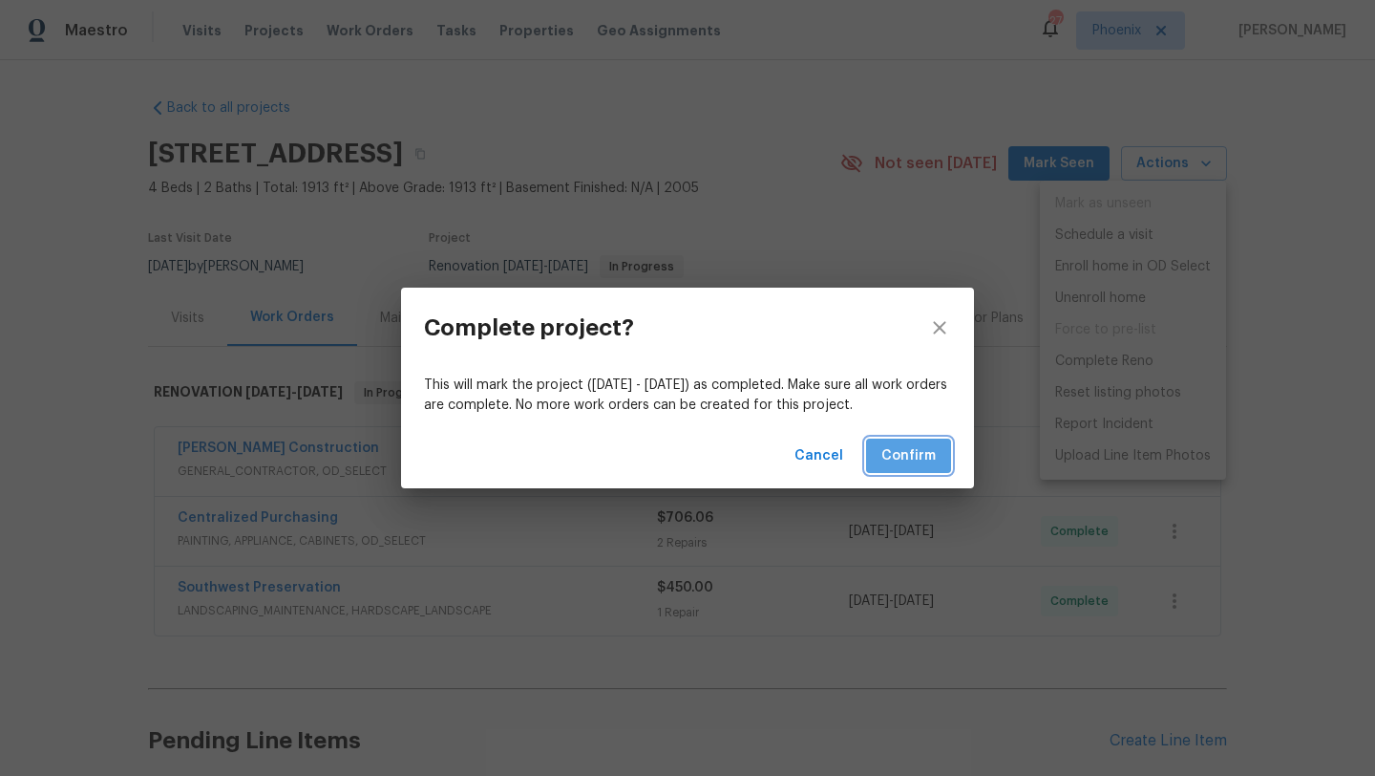
click at [915, 458] on span "Confirm" at bounding box center [909, 456] width 54 height 24
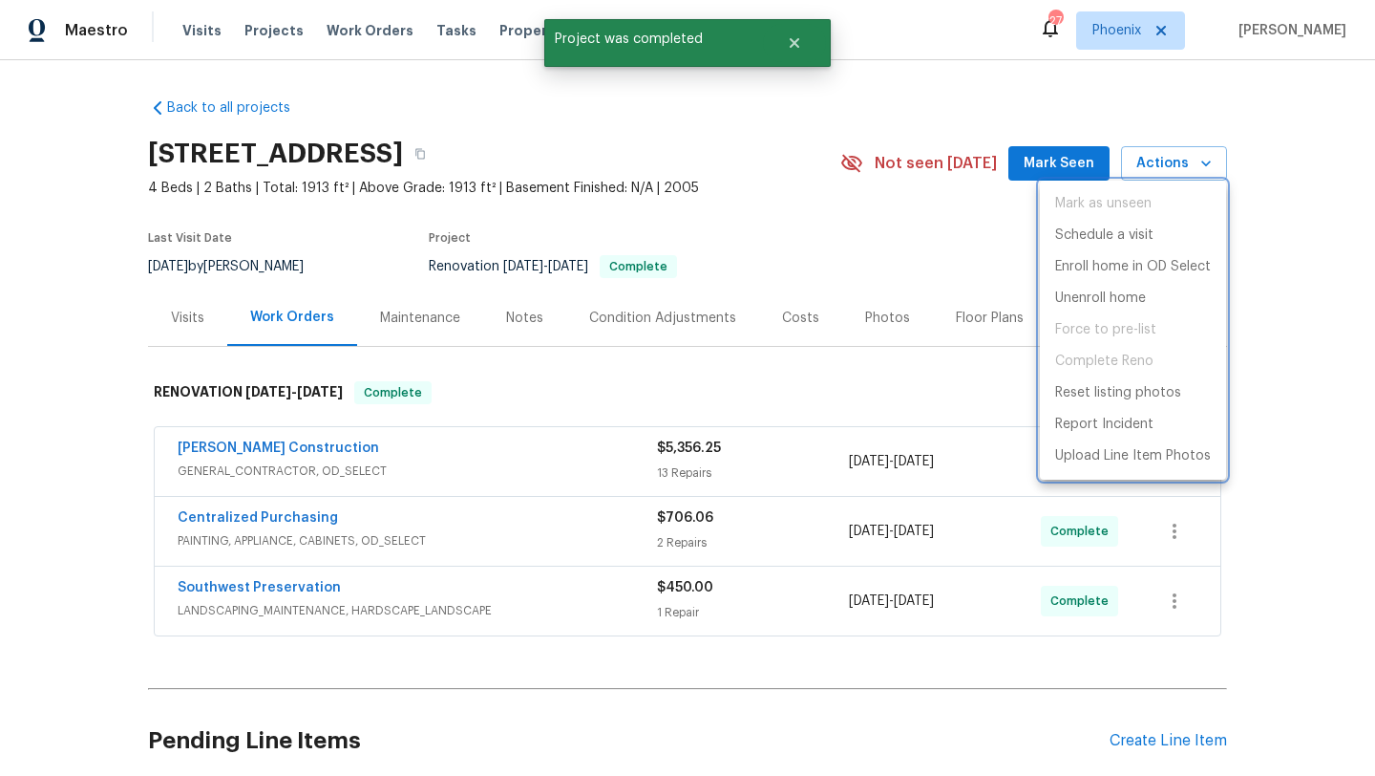
click at [885, 237] on div at bounding box center [687, 388] width 1375 height 776
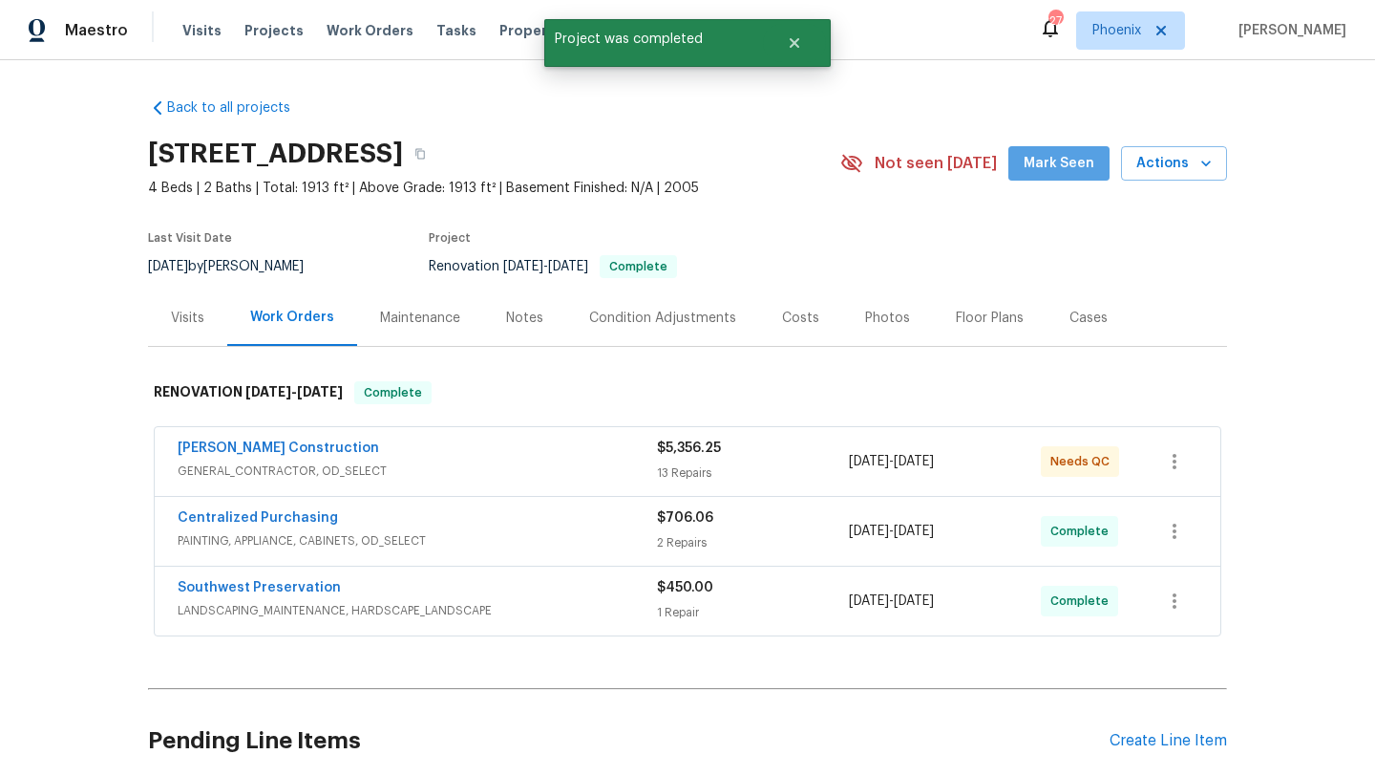
click at [1074, 173] on span "Mark Seen" at bounding box center [1059, 164] width 71 height 24
